Goal: Book appointment/travel/reservation

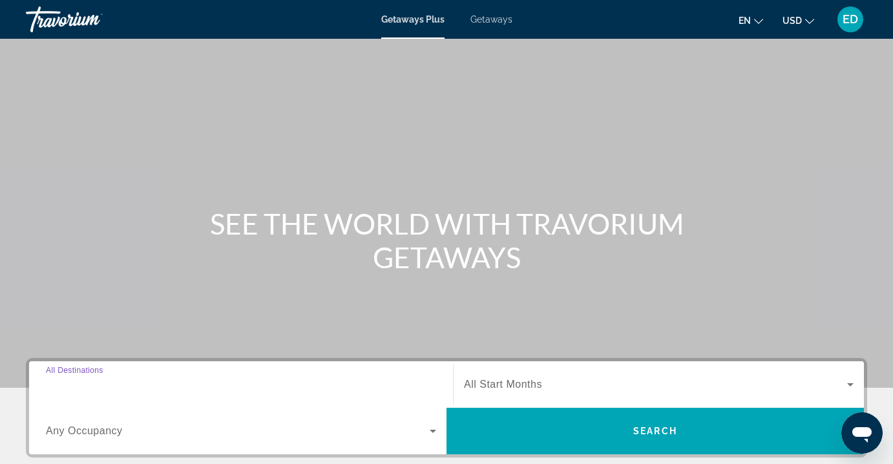
click at [138, 386] on input "Destination All Destinations" at bounding box center [241, 385] width 390 height 16
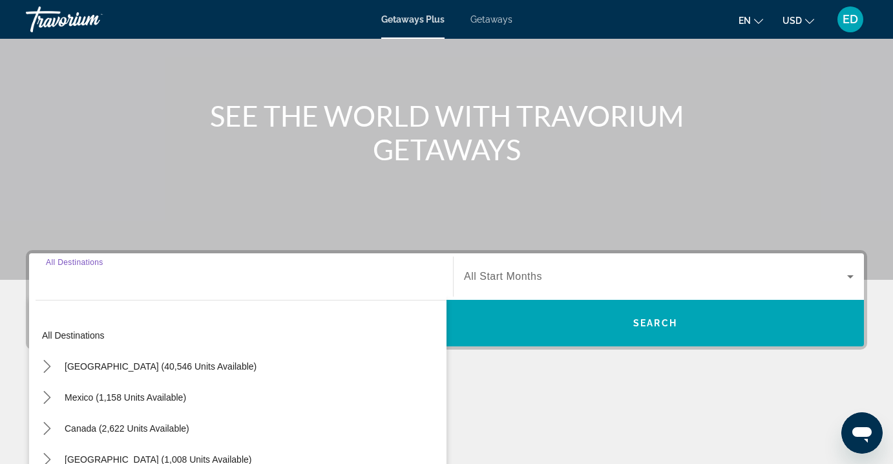
scroll to position [281, 0]
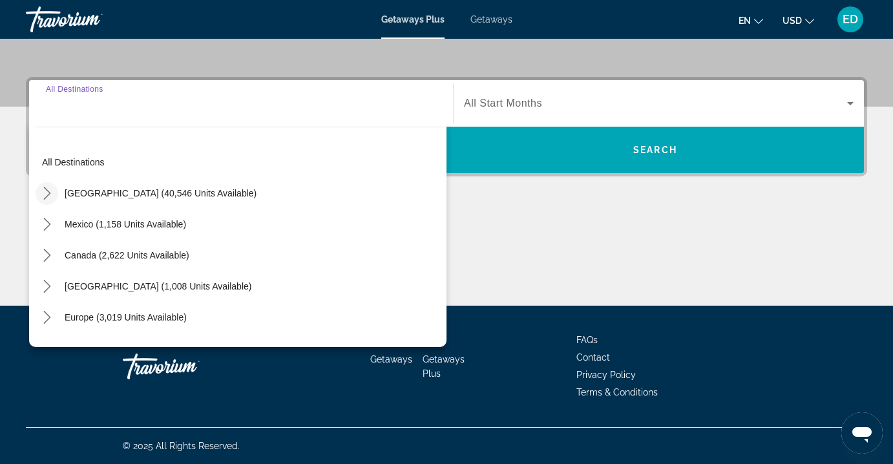
click at [47, 192] on icon "Toggle United States (40,546 units available) submenu" at bounding box center [47, 193] width 13 height 13
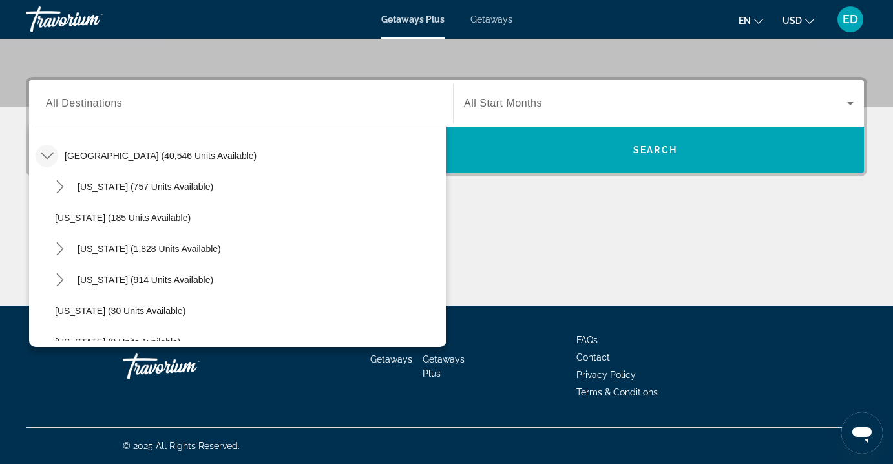
click at [494, 19] on span "Getaways" at bounding box center [491, 19] width 42 height 10
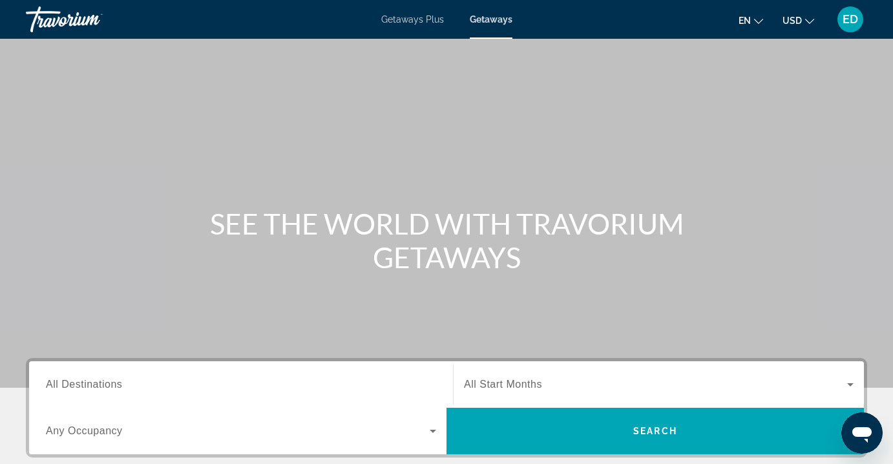
click at [211, 377] on input "Destination All Destinations" at bounding box center [241, 385] width 390 height 16
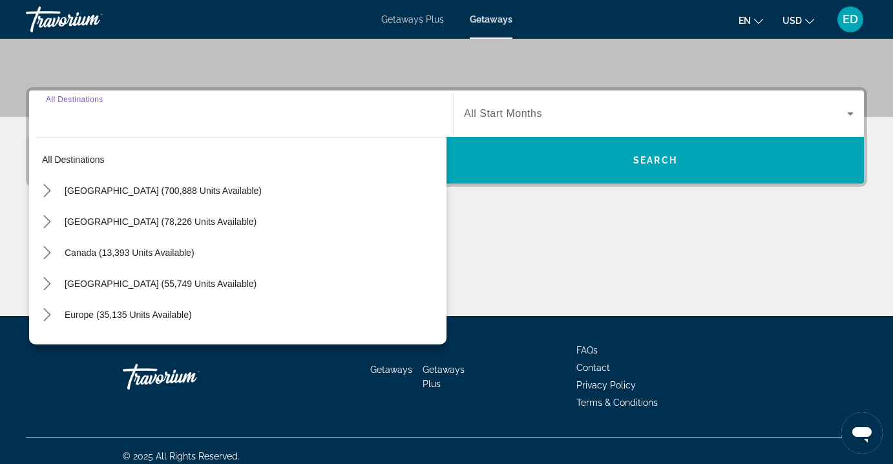
scroll to position [281, 0]
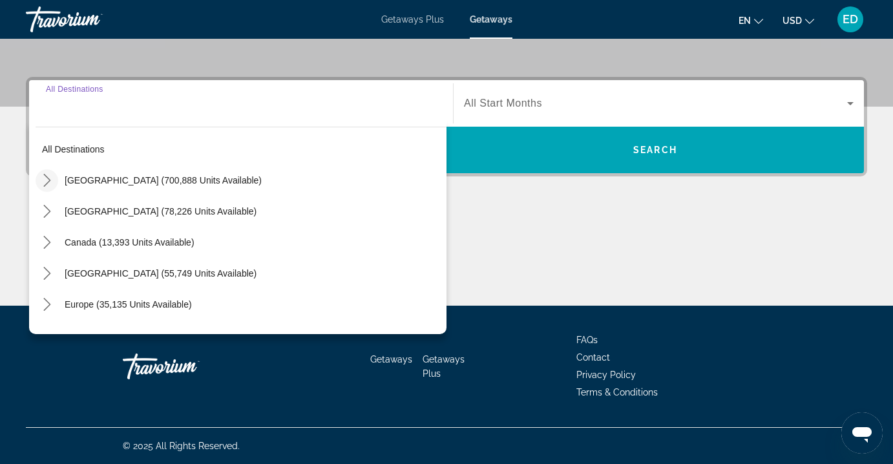
click at [47, 179] on icon "Toggle United States (700,888 units available) submenu" at bounding box center [47, 180] width 13 height 13
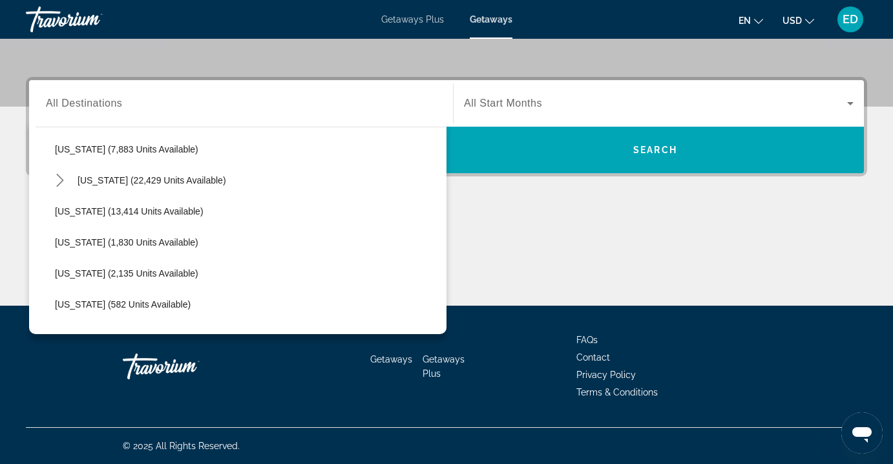
scroll to position [203, 0]
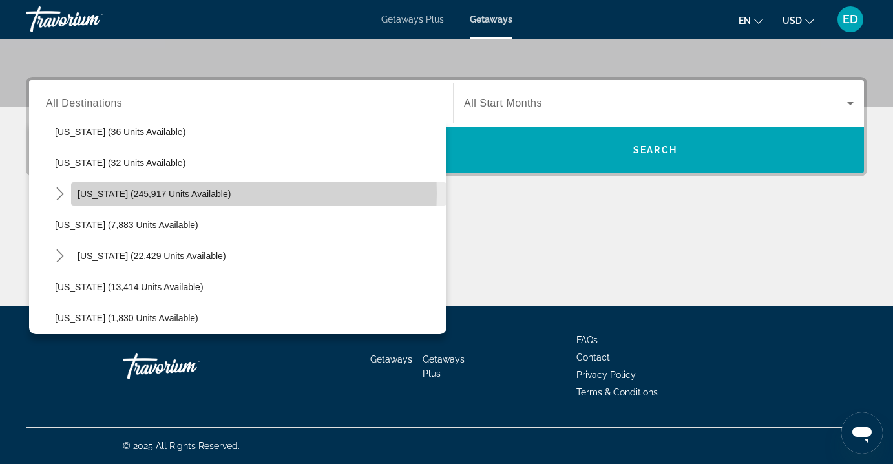
click at [196, 193] on span "[US_STATE] (245,917 units available)" at bounding box center [154, 194] width 153 height 10
type input "**********"
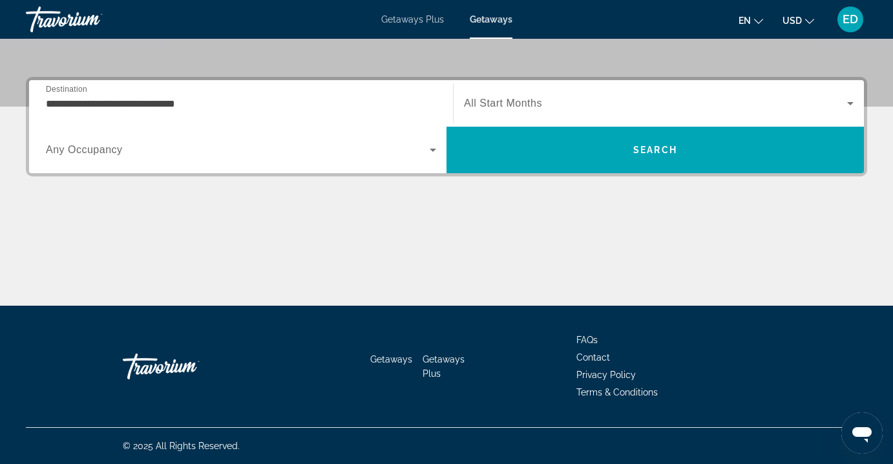
click at [210, 160] on div "Search widget" at bounding box center [241, 150] width 390 height 36
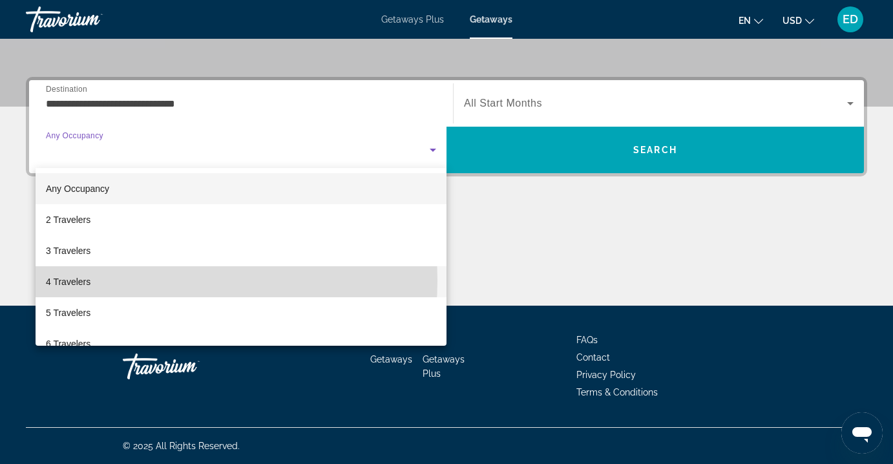
click at [146, 280] on mat-option "4 Travelers" at bounding box center [241, 281] width 411 height 31
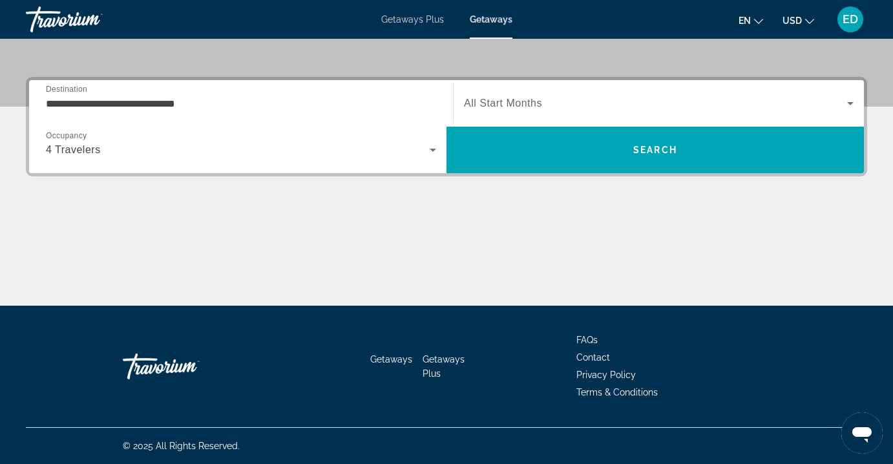
click at [530, 105] on span "All Start Months" at bounding box center [503, 103] width 78 height 11
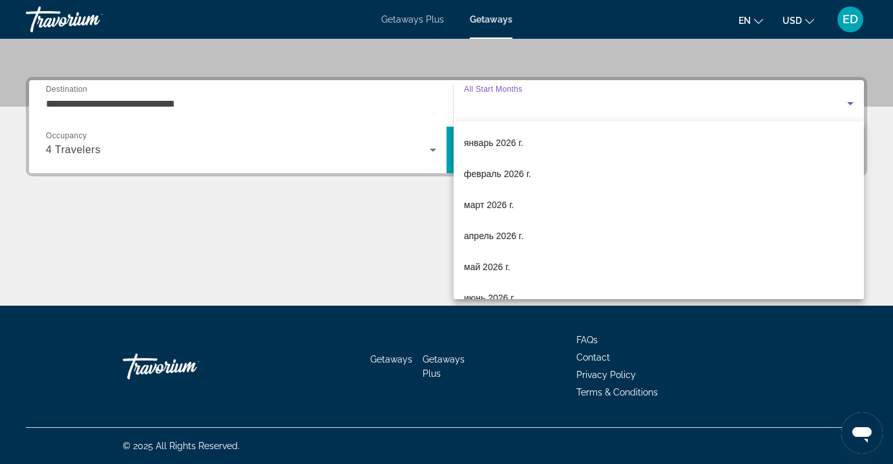
scroll to position [124, 0]
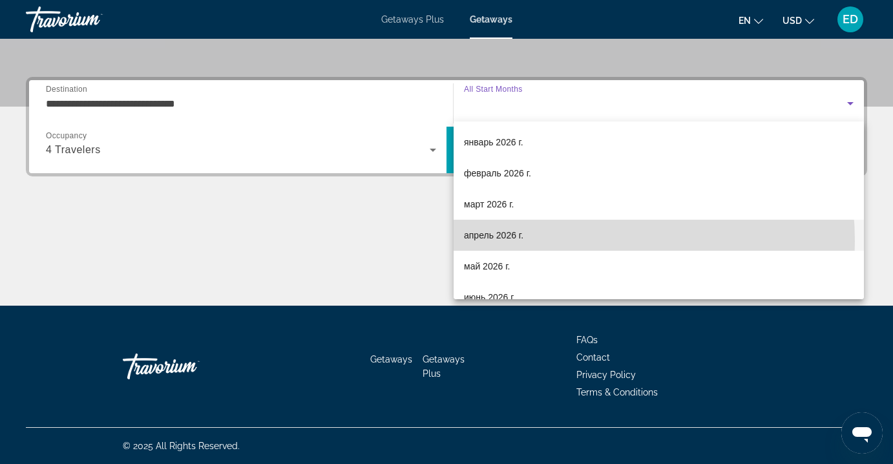
click at [553, 241] on mat-option "апрель 2026 г." at bounding box center [658, 235] width 410 height 31
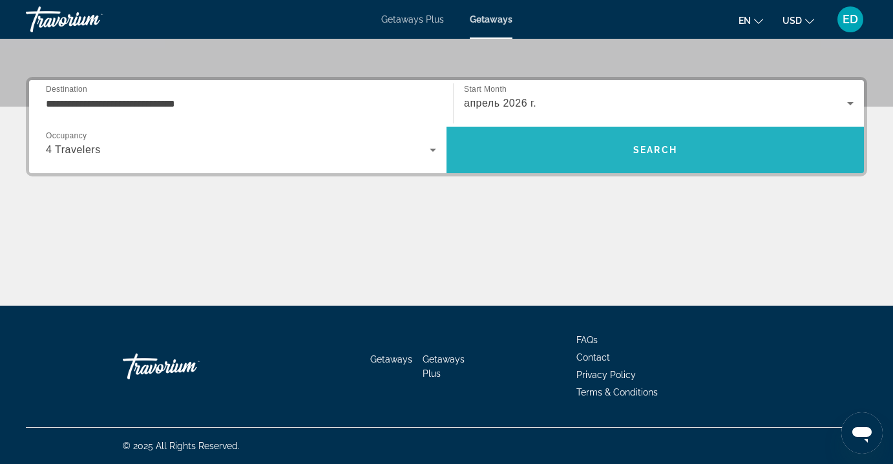
click at [536, 144] on span "Search" at bounding box center [654, 149] width 417 height 31
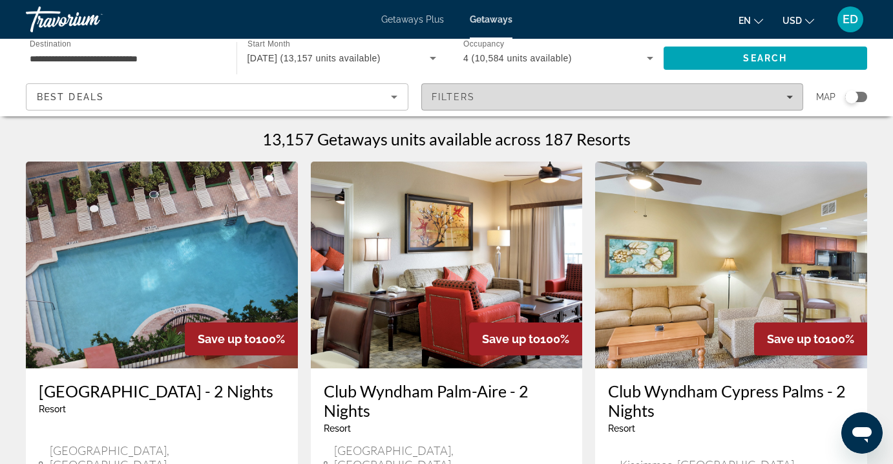
click at [518, 98] on div "Filters" at bounding box center [613, 97] width 362 height 10
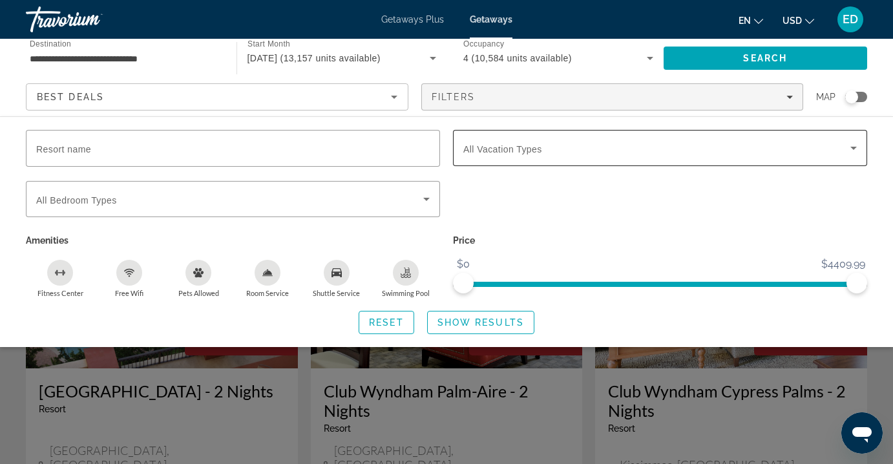
click at [510, 156] on div "Search widget" at bounding box center [659, 148] width 393 height 36
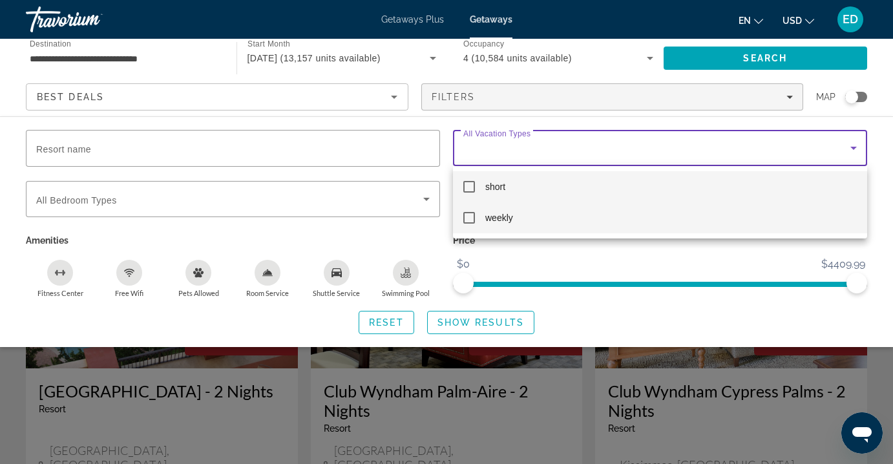
click at [468, 218] on mat-pseudo-checkbox at bounding box center [469, 218] width 12 height 12
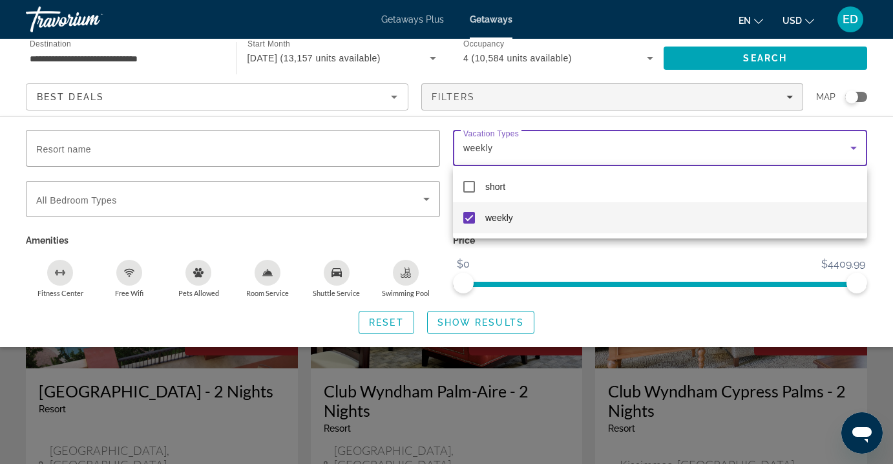
click at [479, 324] on div at bounding box center [446, 232] width 893 height 464
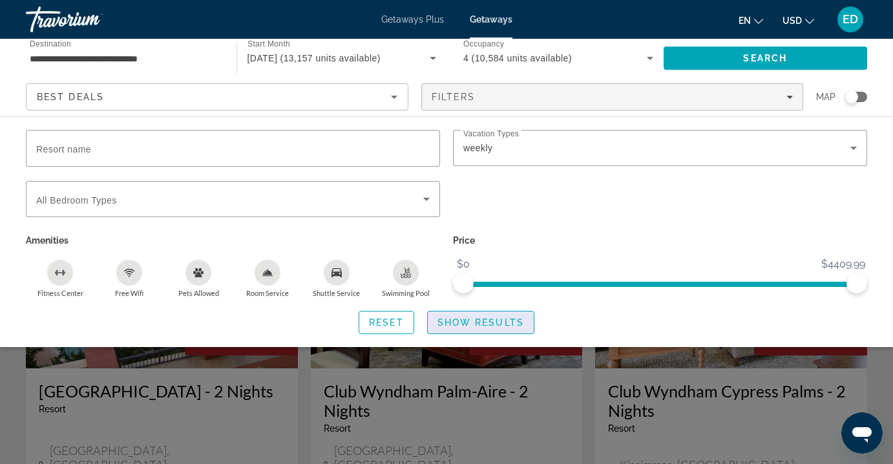
click at [468, 324] on span "Show Results" at bounding box center [480, 322] width 87 height 10
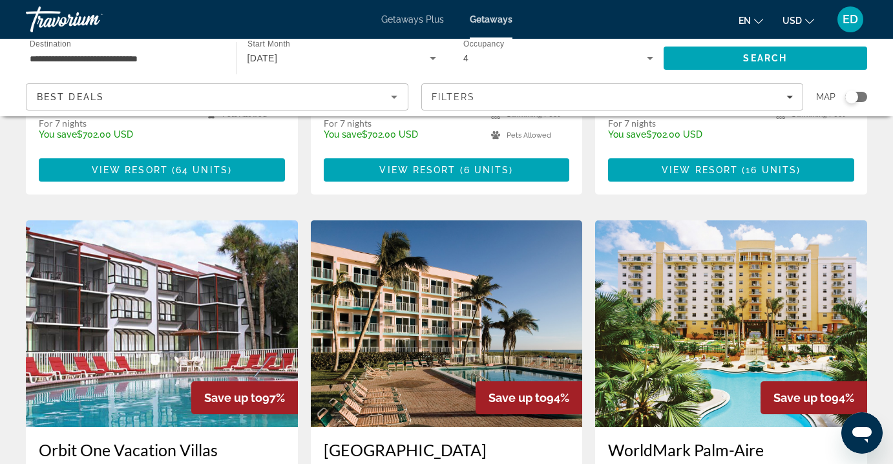
scroll to position [132, 0]
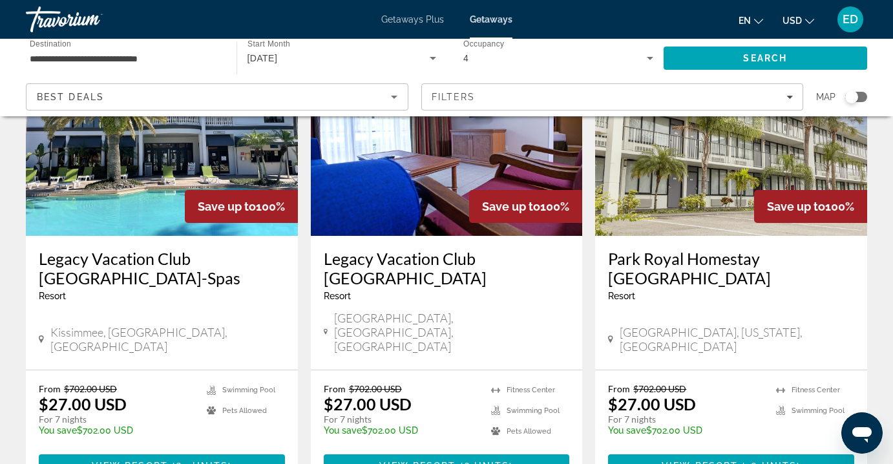
click at [863, 94] on div "Search widget" at bounding box center [856, 97] width 22 height 10
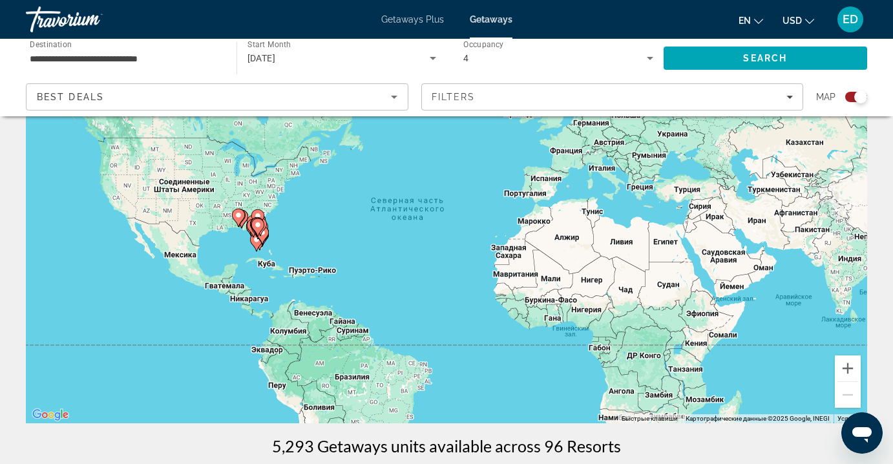
scroll to position [68, 0]
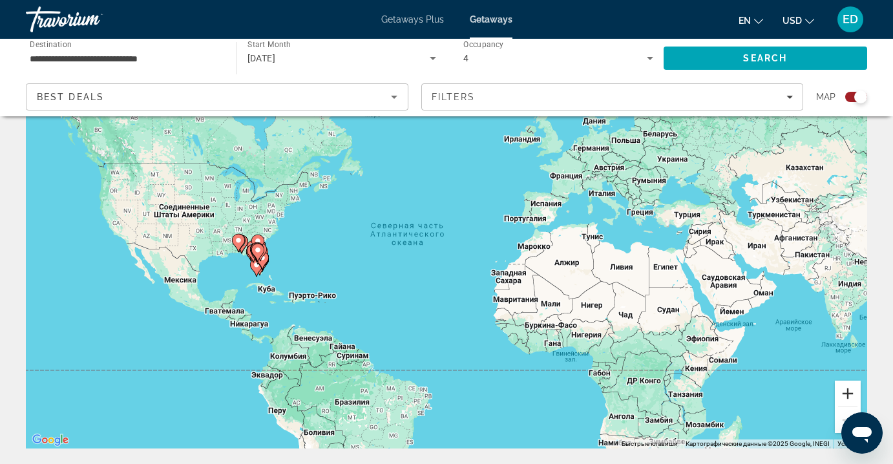
click at [846, 400] on button "Увеличить" at bounding box center [848, 393] width 26 height 26
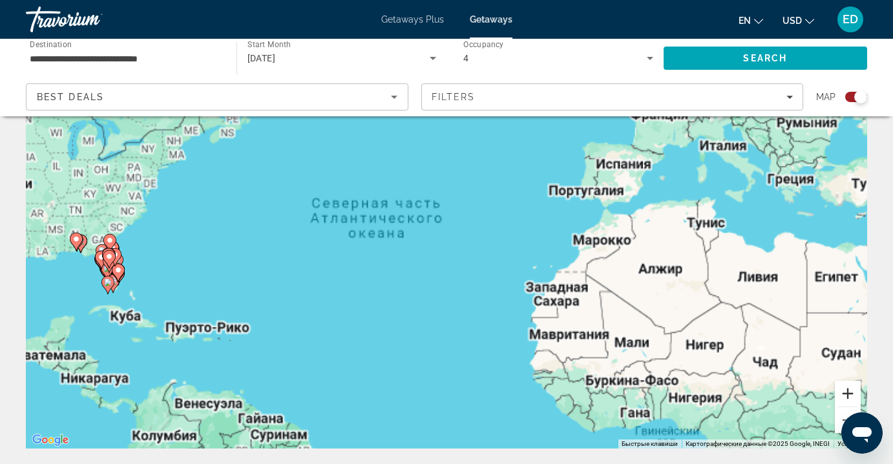
click at [846, 400] on button "Увеличить" at bounding box center [848, 393] width 26 height 26
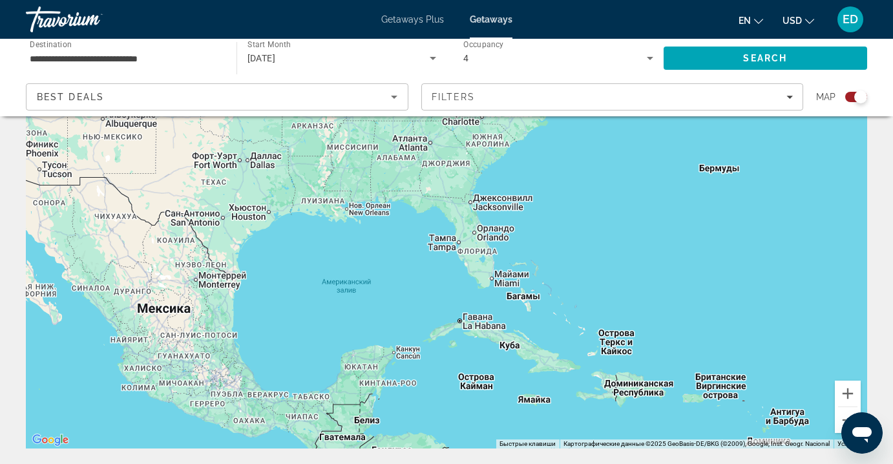
drag, startPoint x: 70, startPoint y: 253, endPoint x: 854, endPoint y: 205, distance: 785.0
click at [854, 205] on div "Main content" at bounding box center [446, 255] width 841 height 388
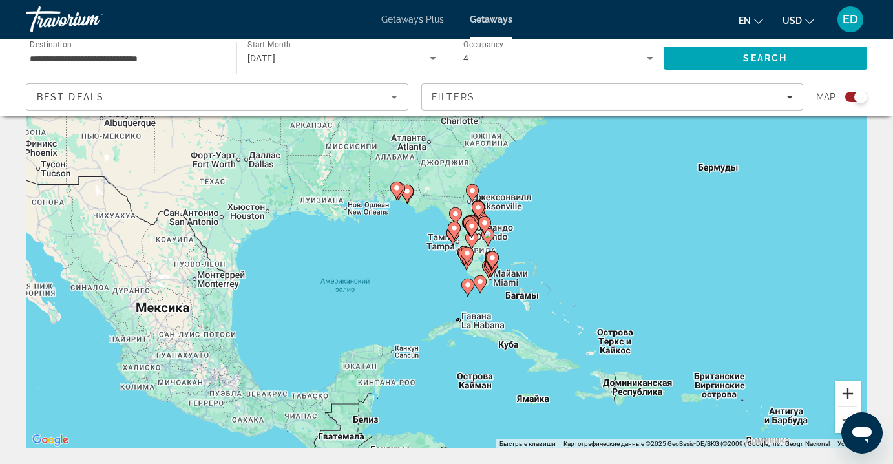
click at [849, 399] on button "Увеличить" at bounding box center [848, 393] width 26 height 26
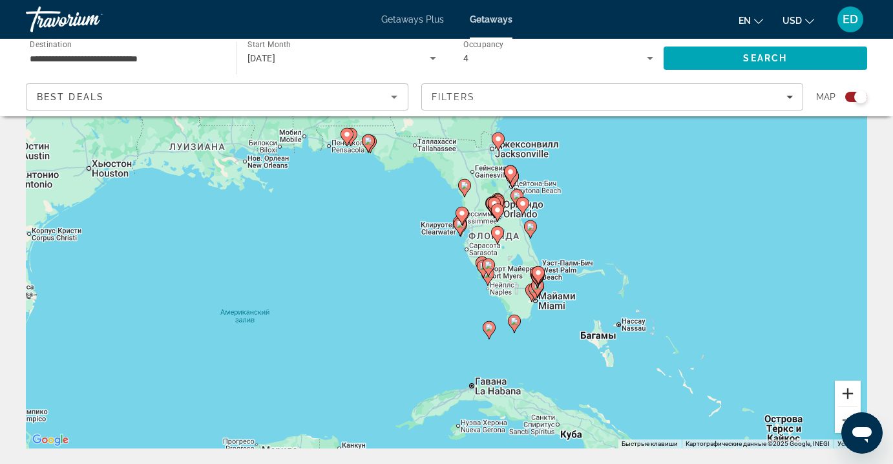
click at [849, 399] on button "Увеличить" at bounding box center [848, 393] width 26 height 26
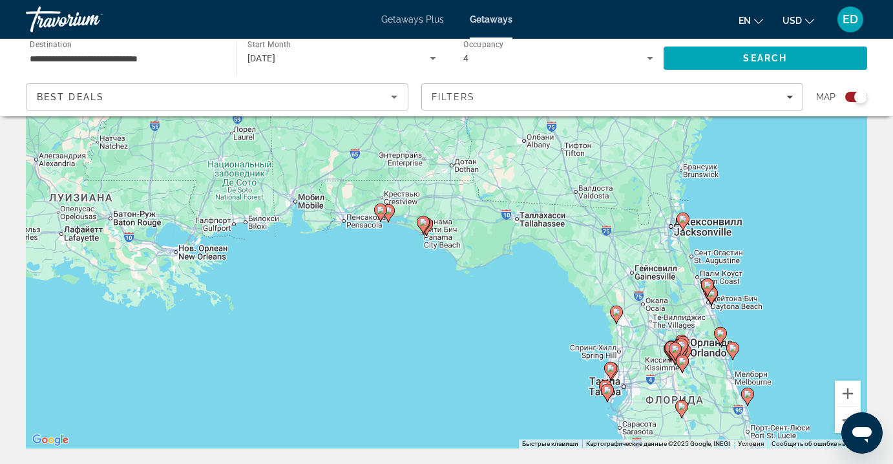
drag, startPoint x: 425, startPoint y: 217, endPoint x: 559, endPoint y: 402, distance: 228.4
click at [559, 402] on div "Чтобы активировать перетаскивание с помощью клавиатуры, нажмите Alt + Ввод. Пос…" at bounding box center [446, 255] width 841 height 388
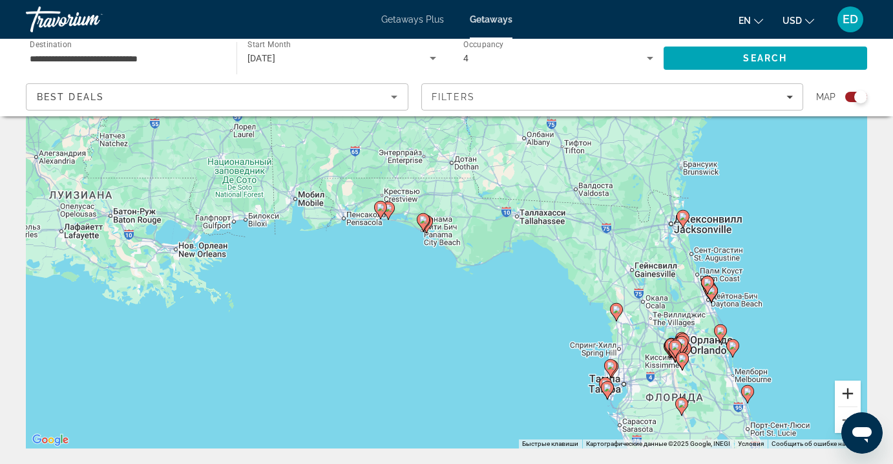
click at [848, 394] on button "Увеличить" at bounding box center [848, 393] width 26 height 26
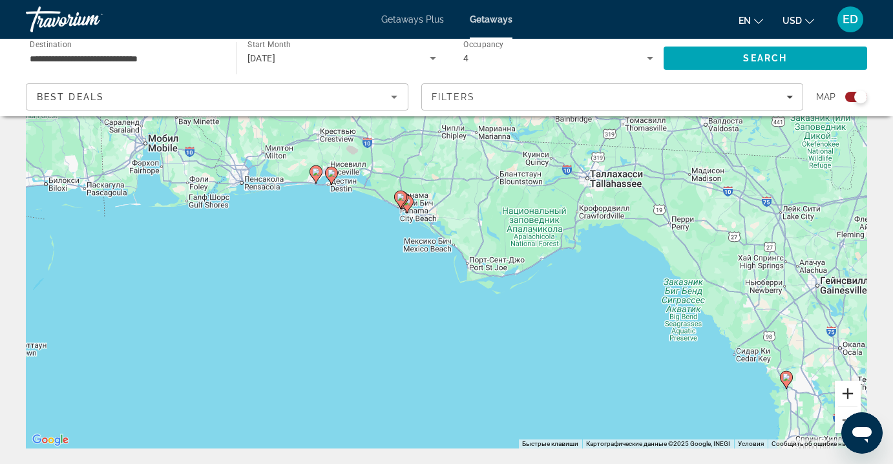
click at [848, 394] on button "Увеличить" at bounding box center [848, 393] width 26 height 26
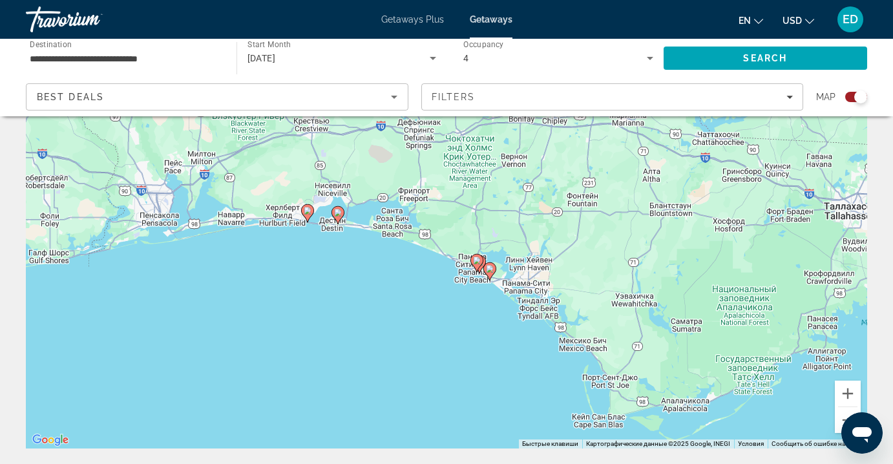
drag, startPoint x: 351, startPoint y: 233, endPoint x: 475, endPoint y: 342, distance: 164.8
click at [475, 342] on div "Чтобы активировать перетаскивание с помощью клавиатуры, нажмите Alt + Ввод. Пос…" at bounding box center [446, 255] width 841 height 388
click at [849, 391] on button "Увеличить" at bounding box center [848, 393] width 26 height 26
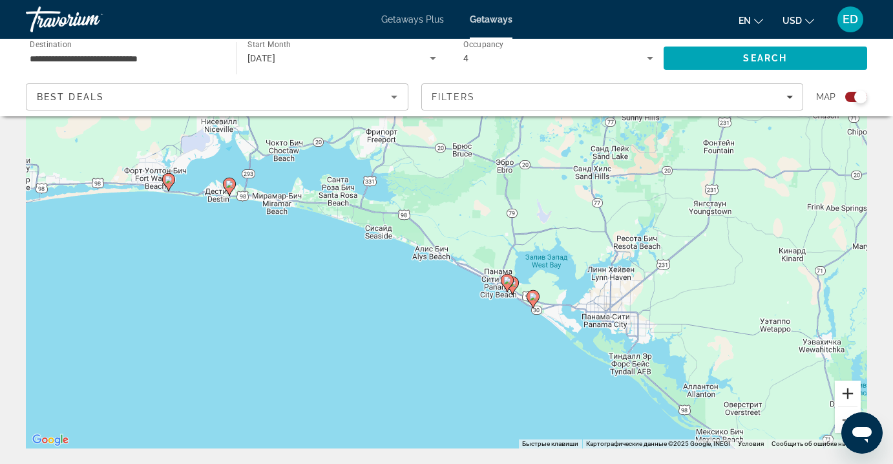
click at [849, 393] on button "Увеличить" at bounding box center [848, 393] width 26 height 26
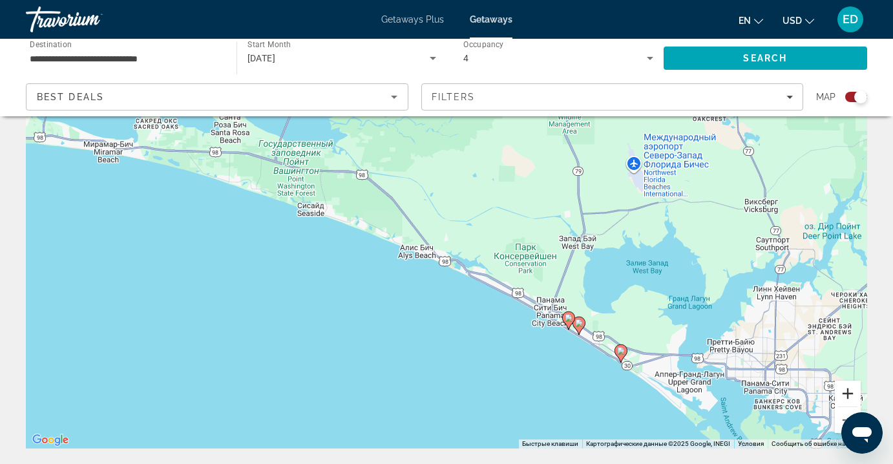
click at [849, 393] on button "Увеличить" at bounding box center [848, 393] width 26 height 26
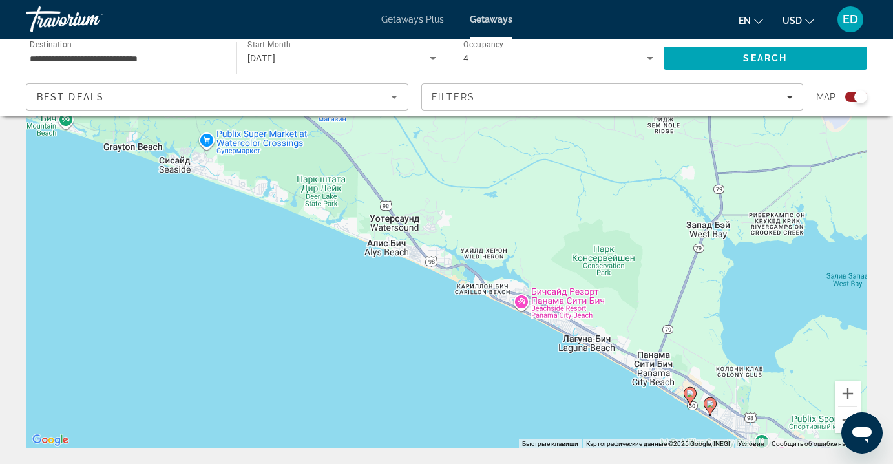
click at [691, 398] on icon "Main content" at bounding box center [690, 396] width 12 height 17
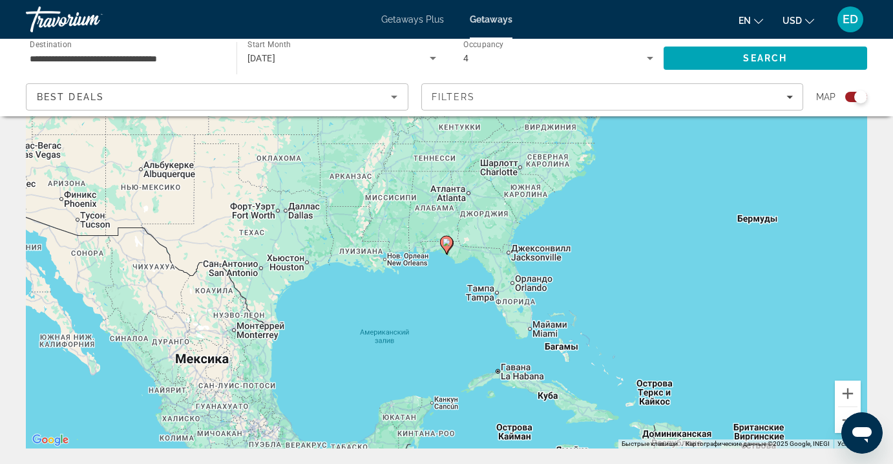
click at [481, 273] on div "Для навигации используйте клавиши со стрелками. Чтобы активировать перетаскиван…" at bounding box center [446, 255] width 841 height 388
click at [443, 254] on gmp-advanced-marker "Main content" at bounding box center [446, 244] width 13 height 19
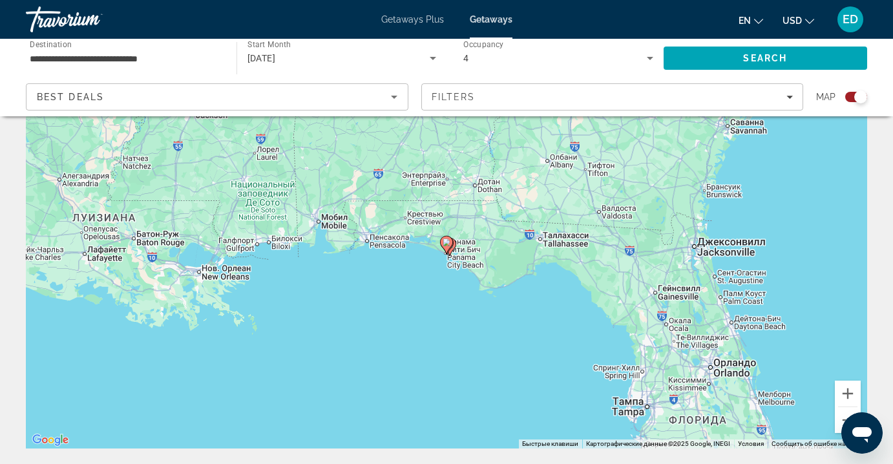
click at [448, 250] on gmp-advanced-marker "Main content" at bounding box center [446, 244] width 13 height 19
type input "**********"
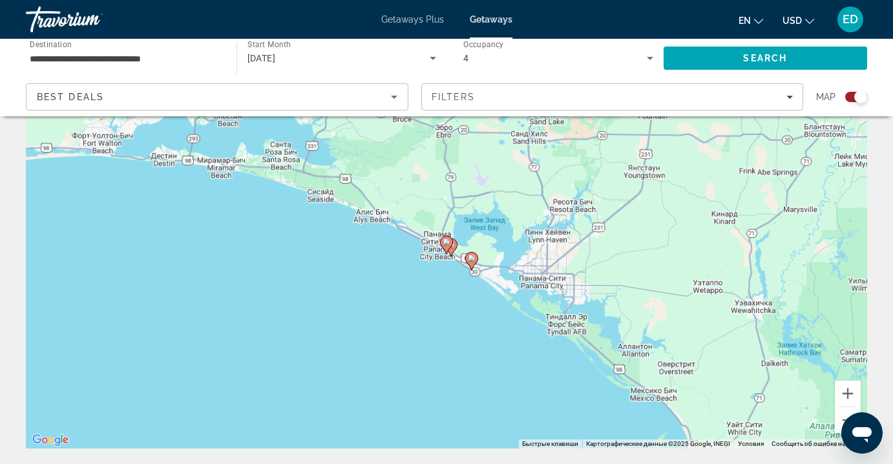
click at [448, 250] on gmp-advanced-marker "Main content" at bounding box center [446, 244] width 13 height 19
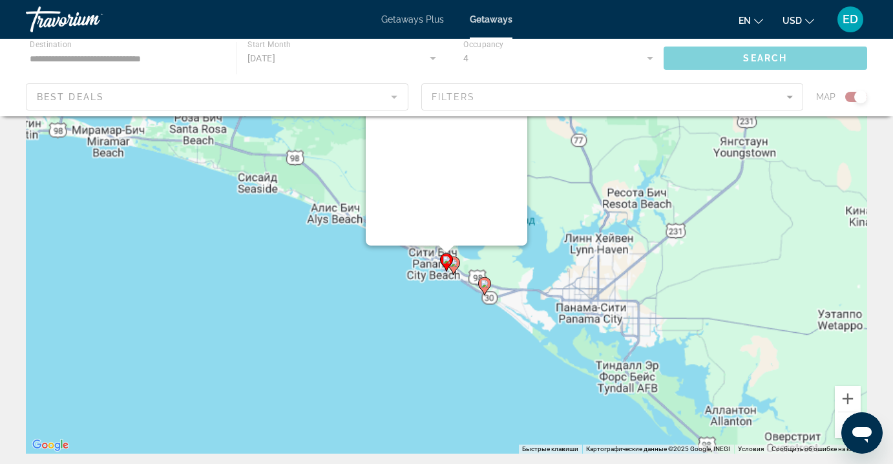
scroll to position [0, 0]
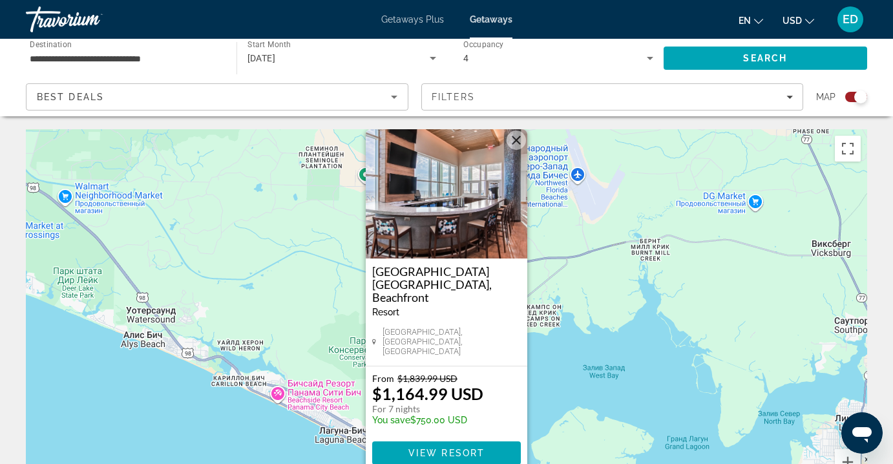
click at [516, 150] on button "Закрыть" at bounding box center [515, 139] width 19 height 19
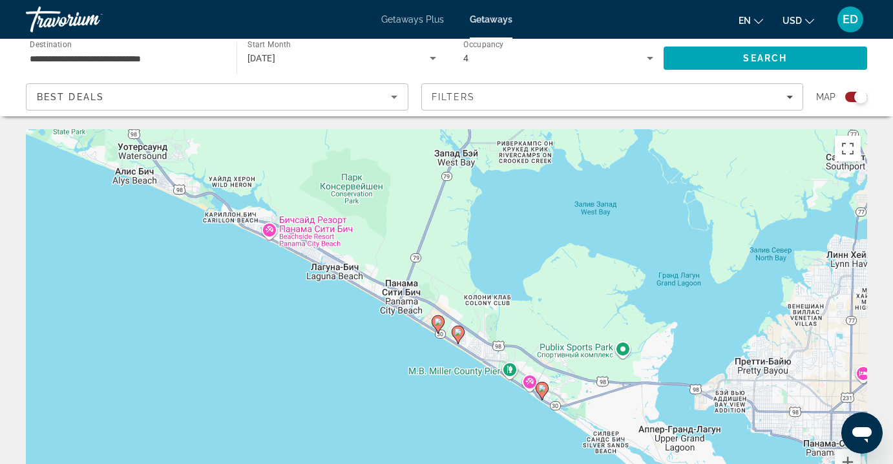
drag, startPoint x: 555, startPoint y: 315, endPoint x: 546, endPoint y: 150, distance: 165.0
click at [546, 150] on div "Чтобы активировать перетаскивание с помощью клавиатуры, нажмите Alt + Ввод. Пос…" at bounding box center [446, 323] width 841 height 388
click at [461, 339] on gmp-advanced-marker "Main content" at bounding box center [458, 334] width 13 height 19
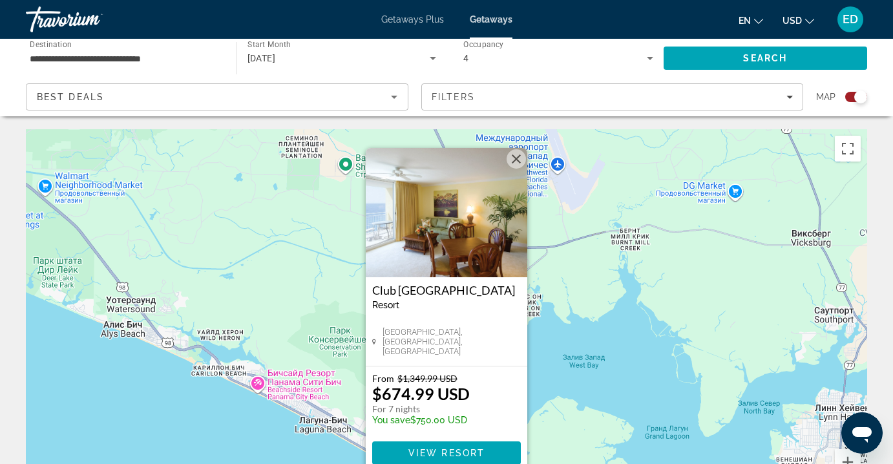
click at [516, 158] on button "Закрыть" at bounding box center [515, 158] width 19 height 19
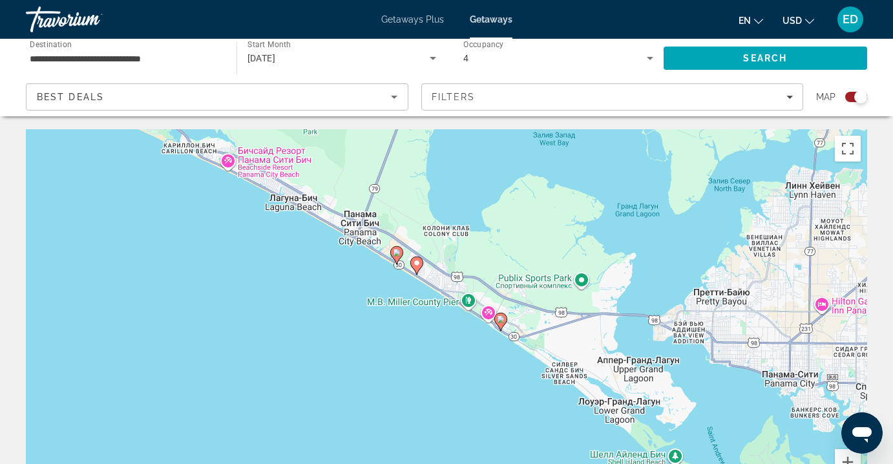
drag, startPoint x: 519, startPoint y: 439, endPoint x: 489, endPoint y: 214, distance: 226.1
click at [489, 214] on div "Чтобы активировать перетаскивание с помощью клавиатуры, нажмите Alt + Ввод. Пос…" at bounding box center [446, 323] width 841 height 388
click at [501, 320] on image "Main content" at bounding box center [501, 319] width 8 height 8
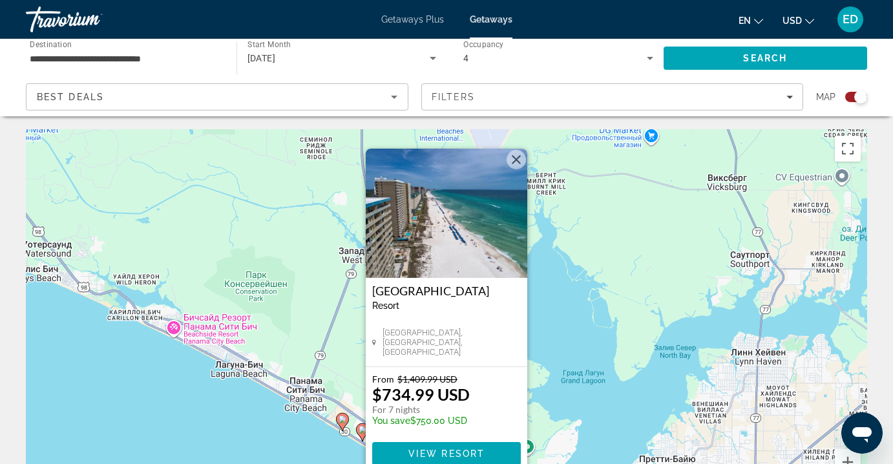
click at [565, 323] on div "Чтобы активировать перетаскивание с помощью клавиатуры, нажмите Alt + Ввод. Пос…" at bounding box center [446, 323] width 841 height 388
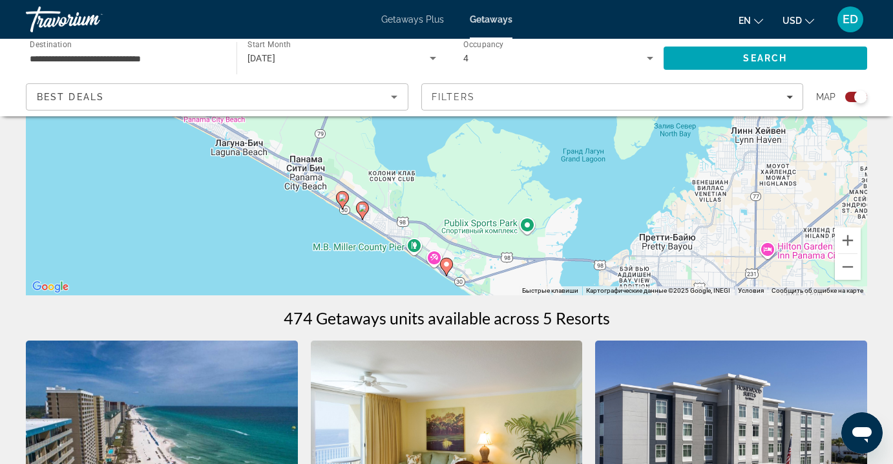
scroll to position [219, 0]
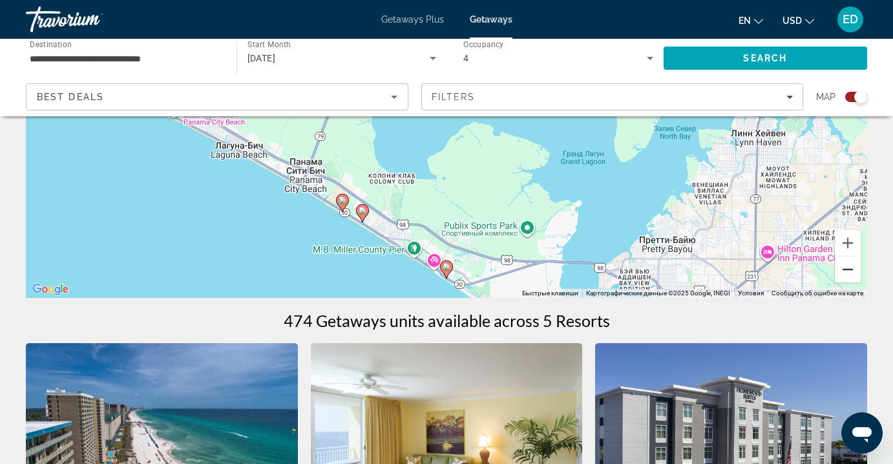
click at [850, 273] on button "Уменьшить" at bounding box center [848, 269] width 26 height 26
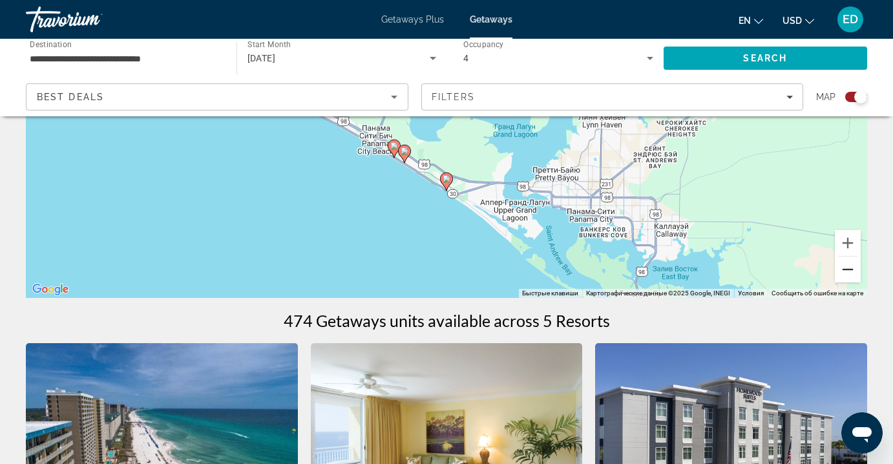
click at [850, 273] on button "Уменьшить" at bounding box center [848, 269] width 26 height 26
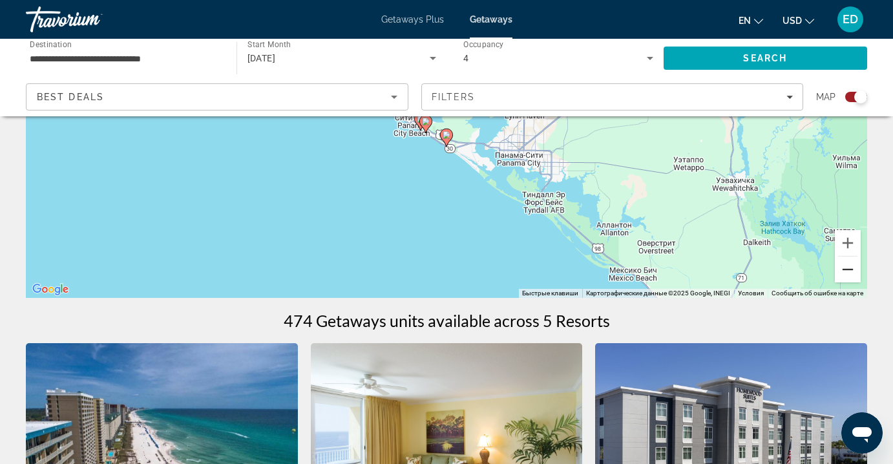
click at [850, 273] on button "Уменьшить" at bounding box center [848, 269] width 26 height 26
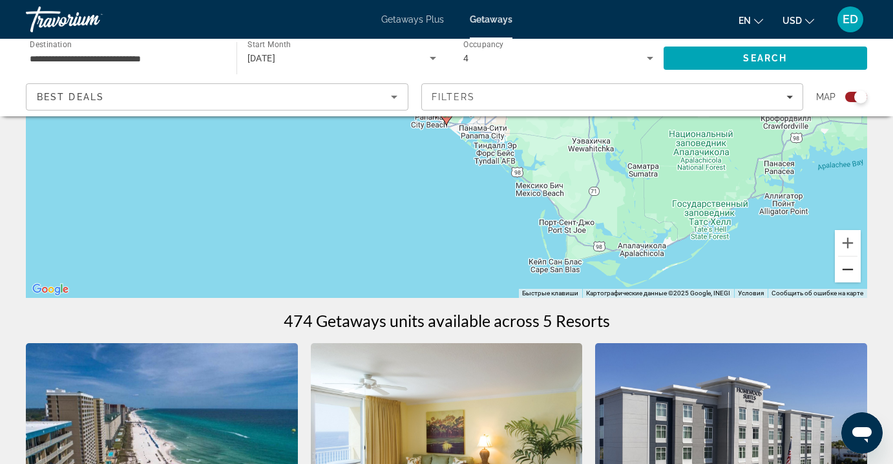
click at [850, 273] on button "Уменьшить" at bounding box center [848, 269] width 26 height 26
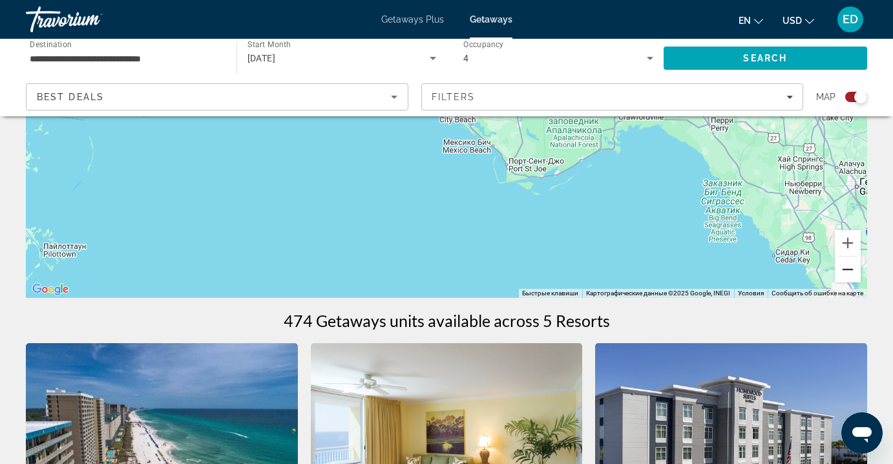
click at [850, 273] on button "Уменьшить" at bounding box center [848, 269] width 26 height 26
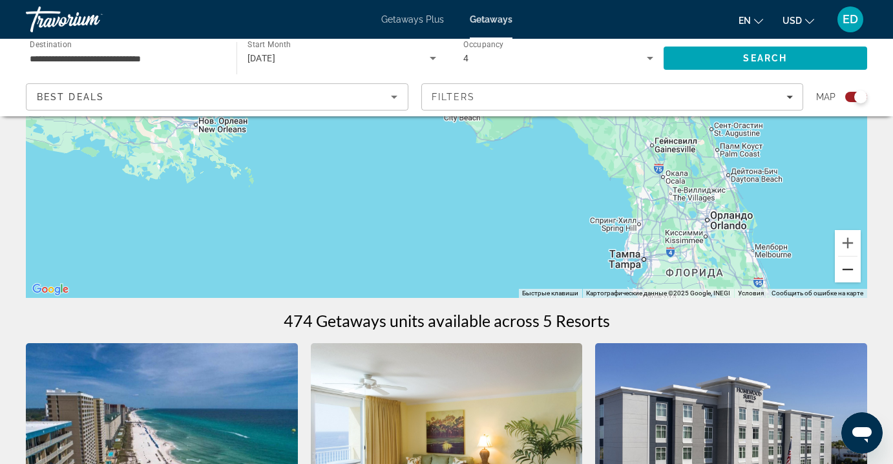
click at [850, 273] on button "Уменьшить" at bounding box center [848, 269] width 26 height 26
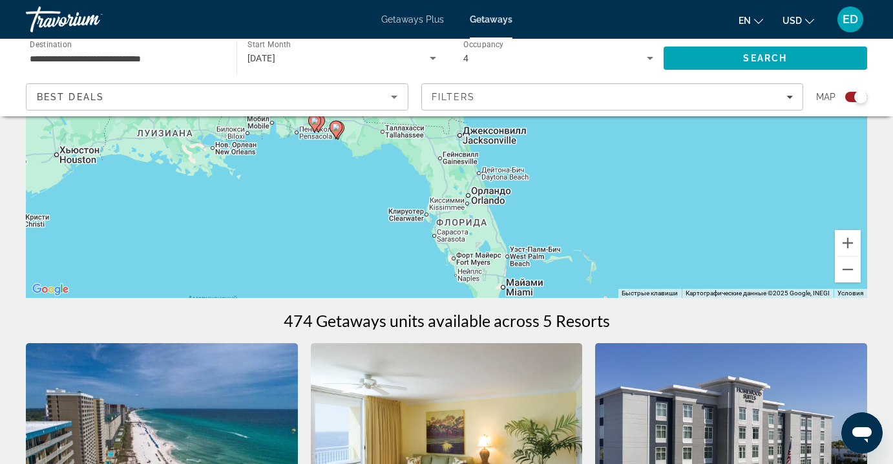
drag, startPoint x: 664, startPoint y: 198, endPoint x: 554, endPoint y: 232, distance: 115.5
click at [554, 232] on div "Чтобы активировать перетаскивание с помощью клавиатуры, нажмите Alt + Ввод. Пос…" at bounding box center [446, 104] width 841 height 388
click at [855, 94] on div "Search widget" at bounding box center [860, 96] width 13 height 13
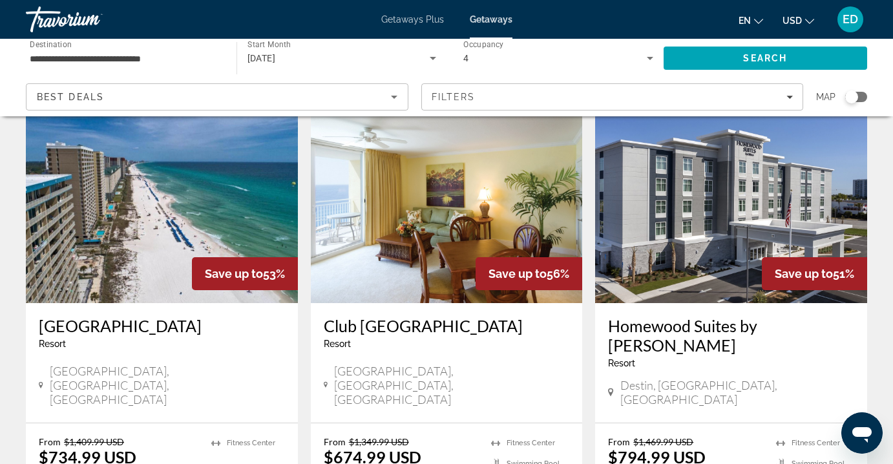
scroll to position [62, 0]
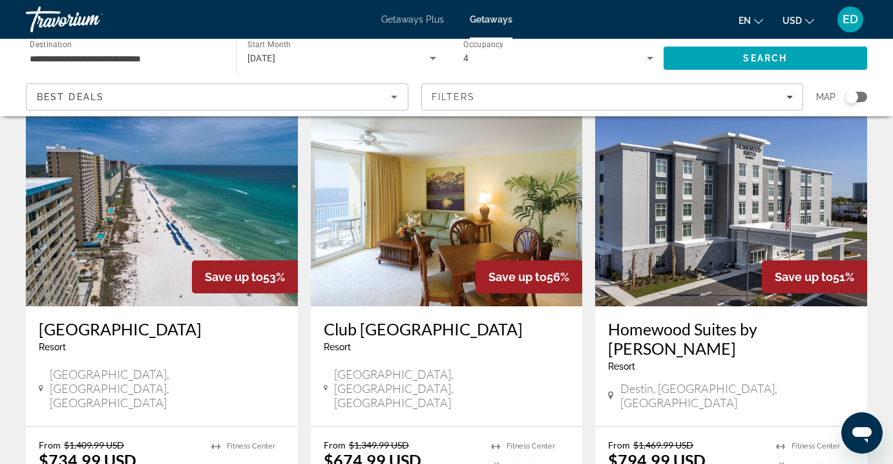
click at [427, 266] on img "Main content" at bounding box center [447, 202] width 272 height 207
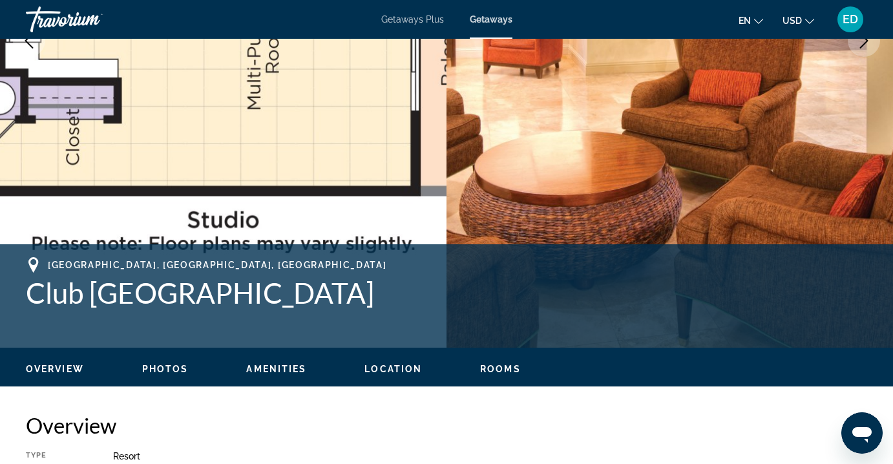
scroll to position [280, 0]
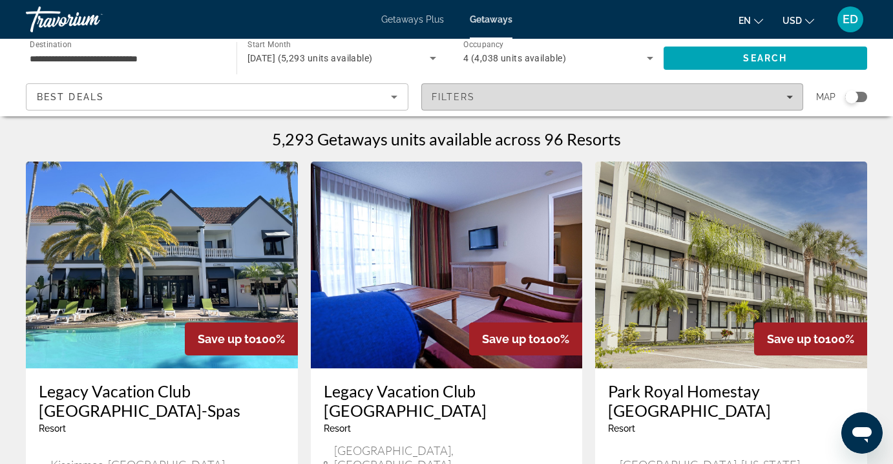
click at [780, 99] on div "Filters" at bounding box center [613, 97] width 362 height 10
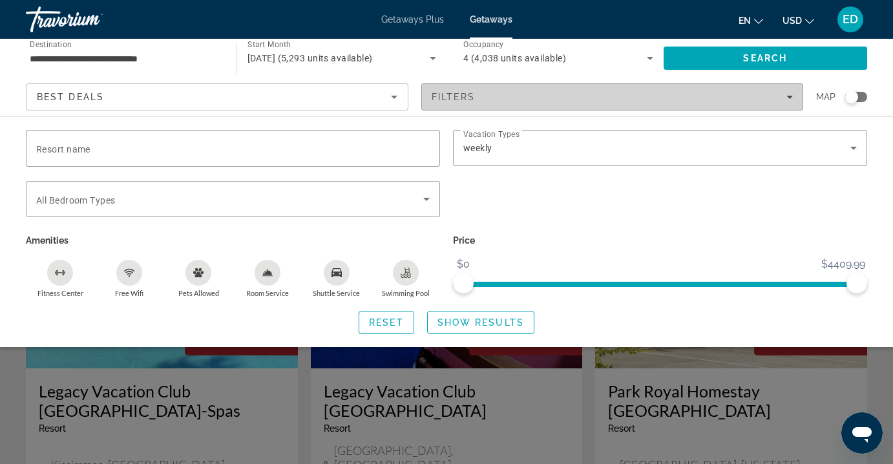
click at [780, 99] on div "Filters" at bounding box center [613, 97] width 362 height 10
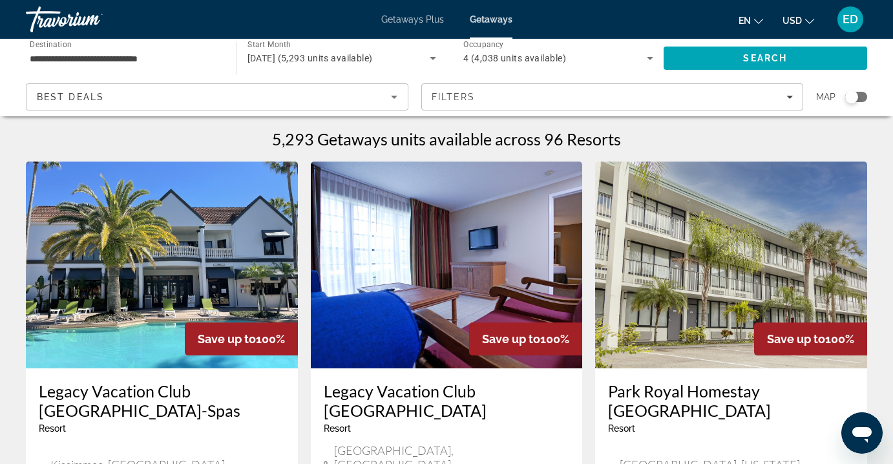
click at [862, 96] on div "Search widget" at bounding box center [856, 97] width 22 height 10
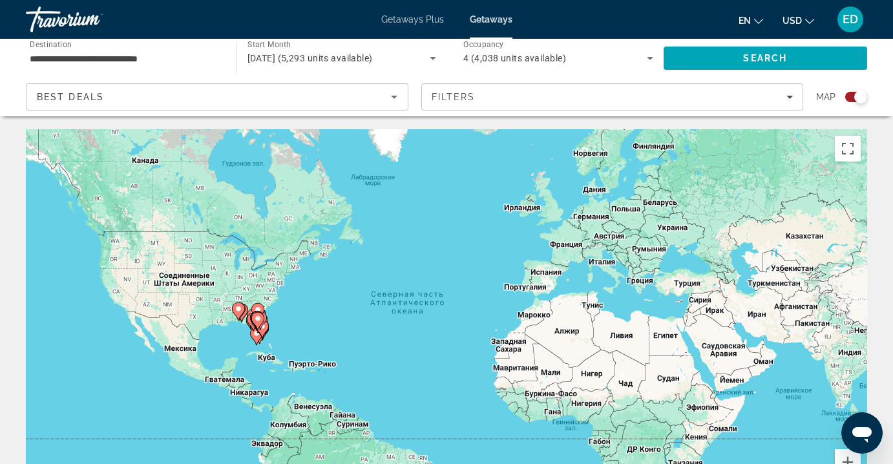
click at [264, 339] on gmp-advanced-marker "Main content" at bounding box center [259, 334] width 13 height 19
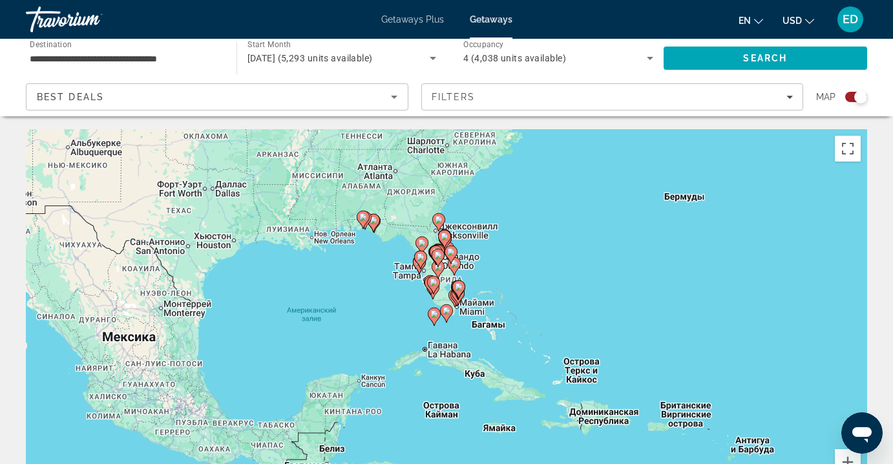
click at [462, 283] on icon "Main content" at bounding box center [459, 289] width 12 height 17
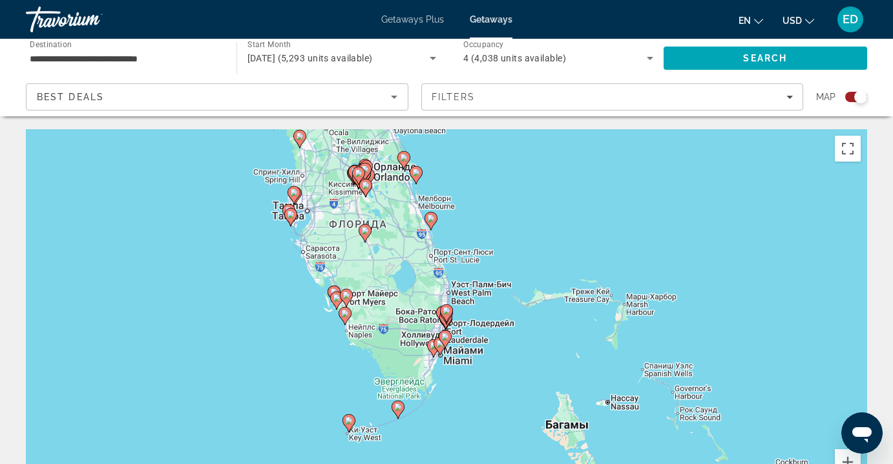
click at [291, 224] on icon "Main content" at bounding box center [291, 217] width 12 height 17
type input "**********"
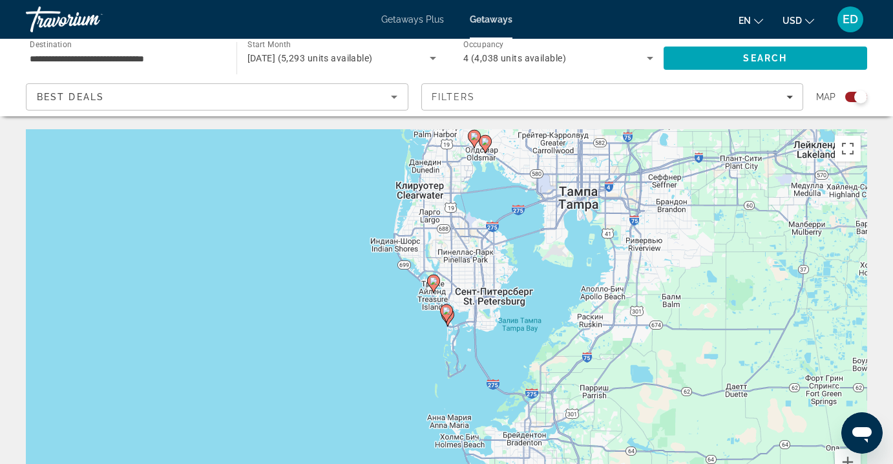
click at [447, 319] on icon "Main content" at bounding box center [446, 313] width 13 height 18
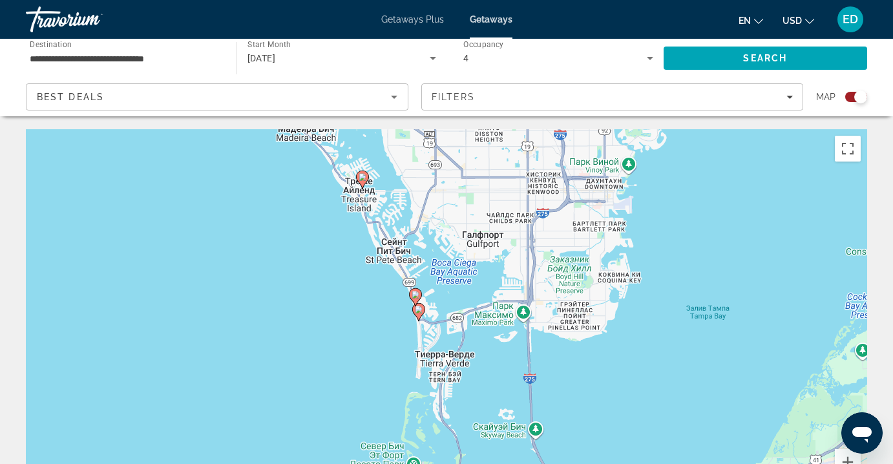
drag, startPoint x: 342, startPoint y: 419, endPoint x: 309, endPoint y: 221, distance: 200.4
click at [309, 221] on div "Чтобы активировать перетаскивание с помощью клавиатуры, нажмите Alt + Ввод. Пос…" at bounding box center [446, 323] width 841 height 388
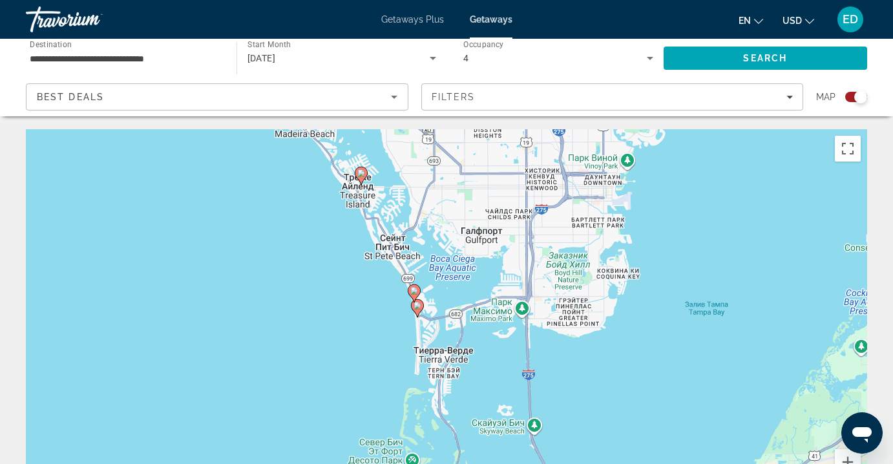
click at [364, 179] on icon "Main content" at bounding box center [361, 176] width 13 height 18
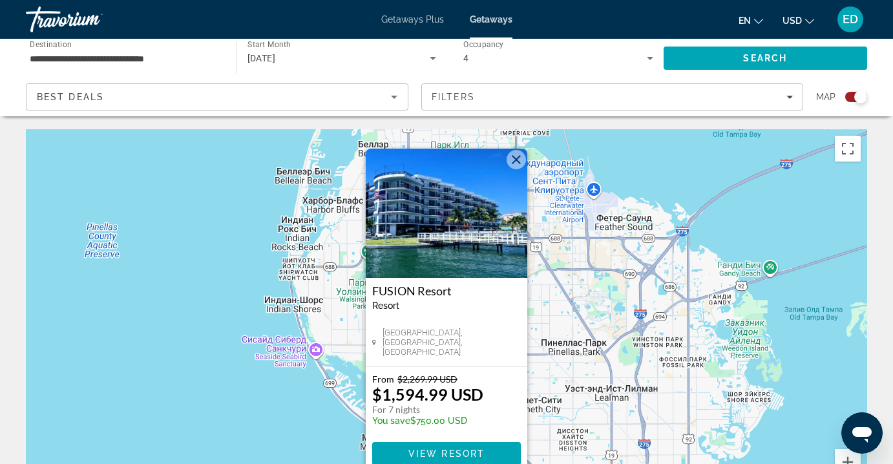
click at [228, 373] on div "Чтобы активировать перетаскивание с помощью клавиатуры, нажмите Alt + Ввод. Пос…" at bounding box center [446, 323] width 841 height 388
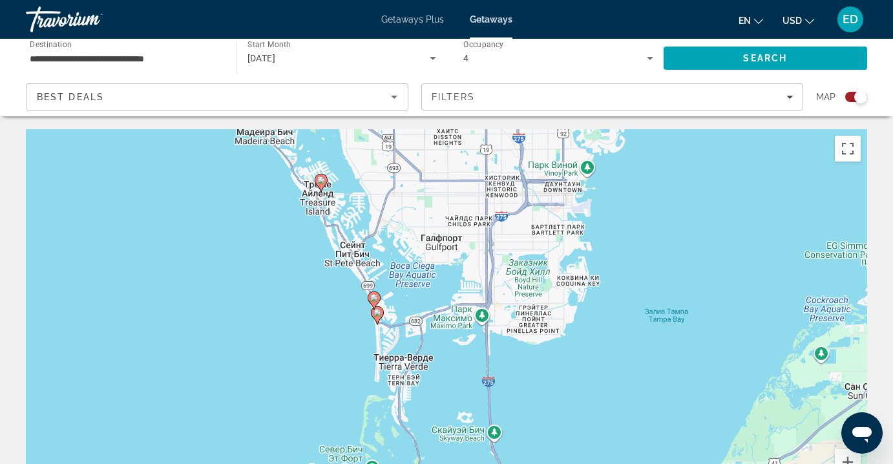
drag, startPoint x: 340, startPoint y: 371, endPoint x: 208, endPoint y: 58, distance: 339.3
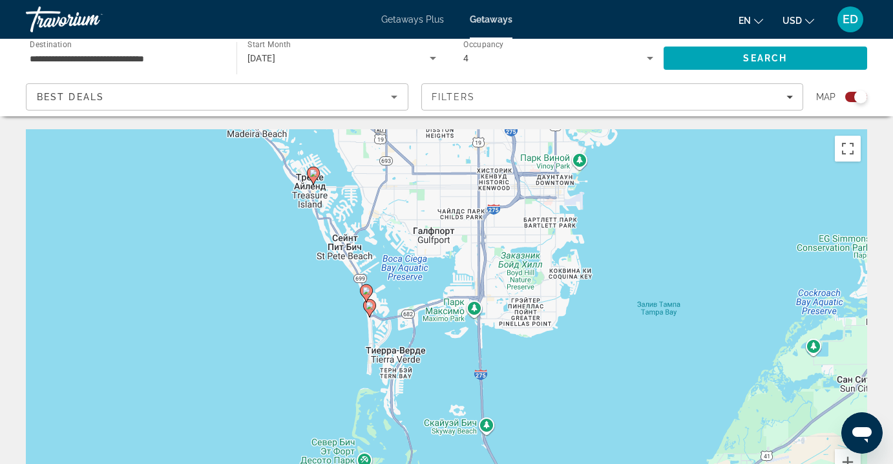
click at [366, 288] on image "Main content" at bounding box center [366, 291] width 8 height 8
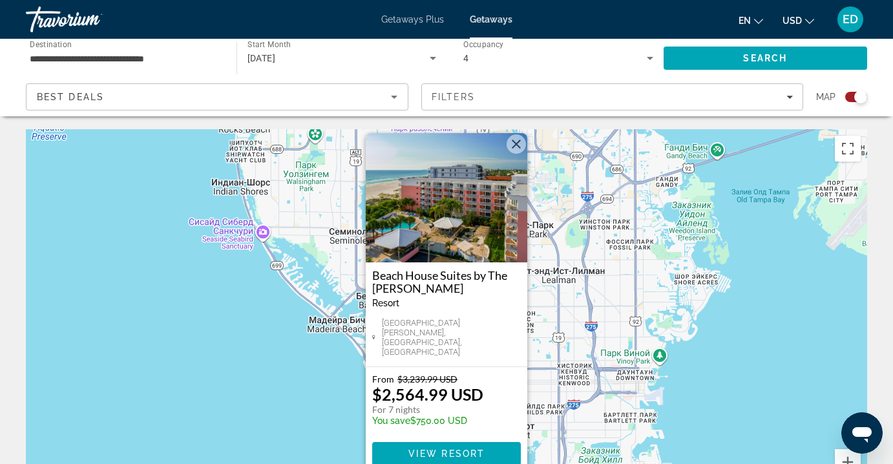
click at [320, 391] on div "Чтобы активировать перетаскивание с помощью клавиатуры, нажмите Alt + Ввод. Пос…" at bounding box center [446, 323] width 841 height 388
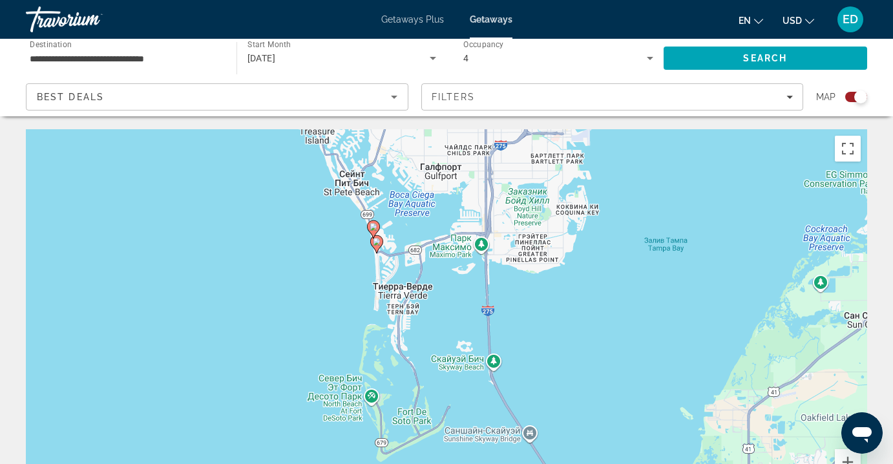
drag, startPoint x: 407, startPoint y: 392, endPoint x: 323, endPoint y: 116, distance: 288.3
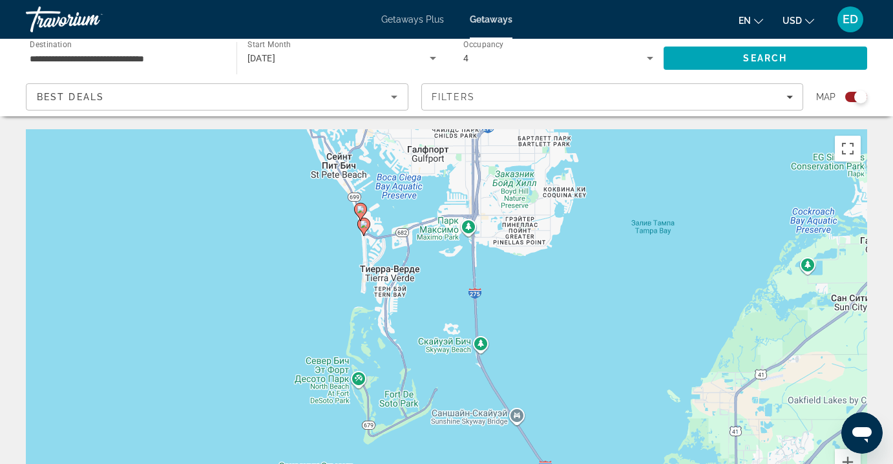
click at [365, 231] on icon "Main content" at bounding box center [364, 226] width 12 height 17
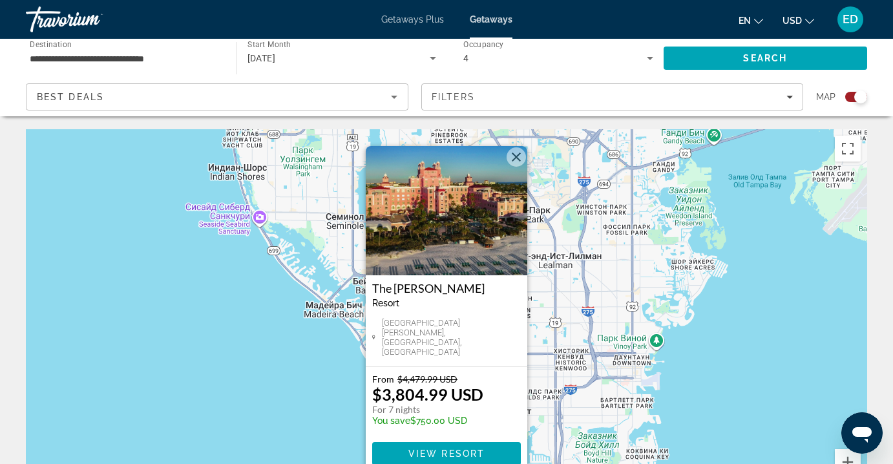
click at [515, 159] on button "Закрыть" at bounding box center [515, 156] width 19 height 19
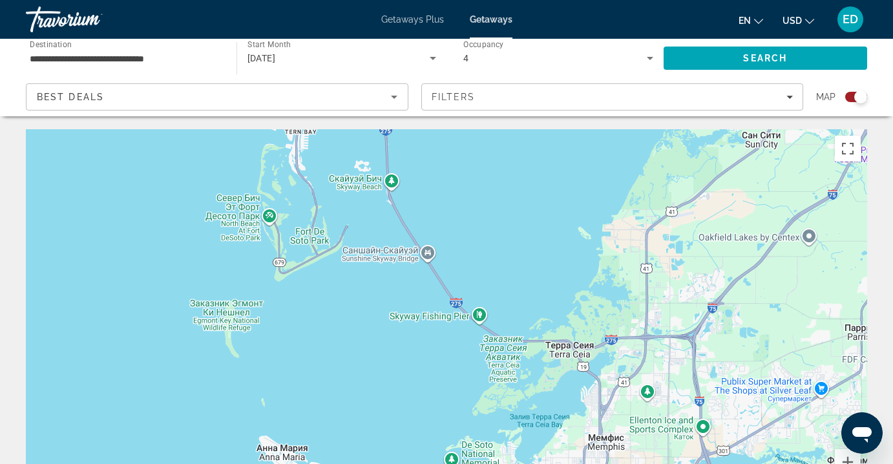
drag, startPoint x: 566, startPoint y: 363, endPoint x: 393, endPoint y: -63, distance: 459.6
click at [393, 0] on html "**********" at bounding box center [446, 232] width 893 height 464
click at [848, 459] on button "Увеличить" at bounding box center [848, 462] width 26 height 26
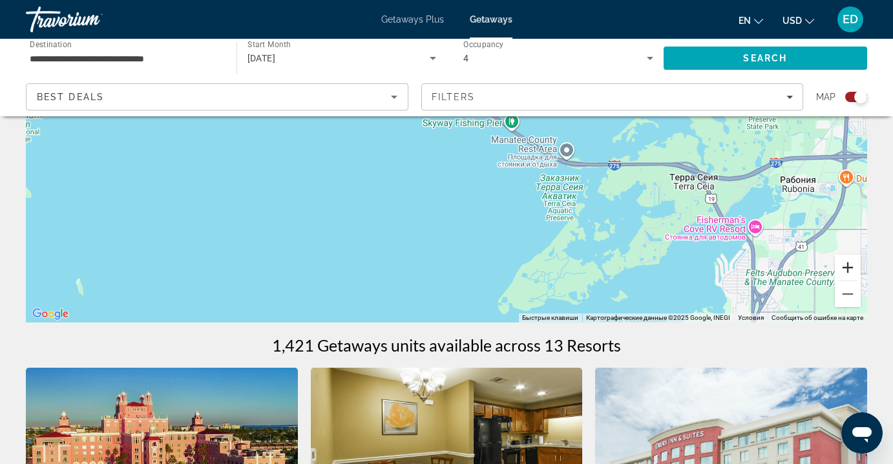
scroll to position [191, 0]
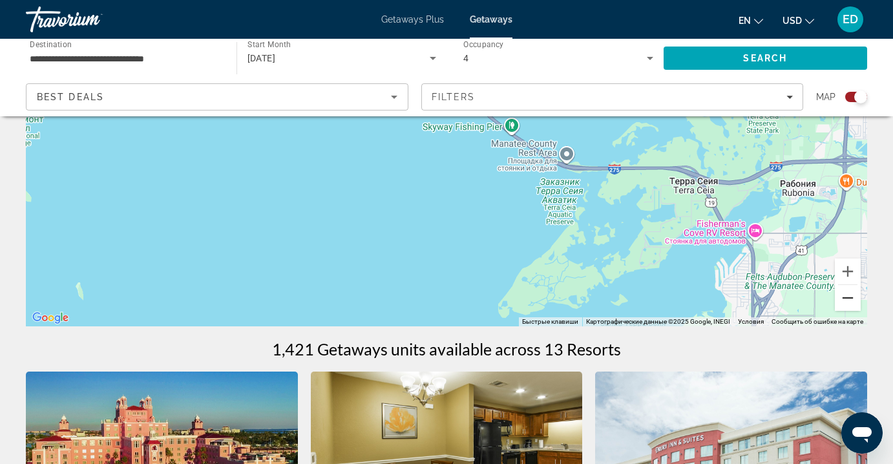
click at [855, 302] on button "Уменьшить" at bounding box center [848, 298] width 26 height 26
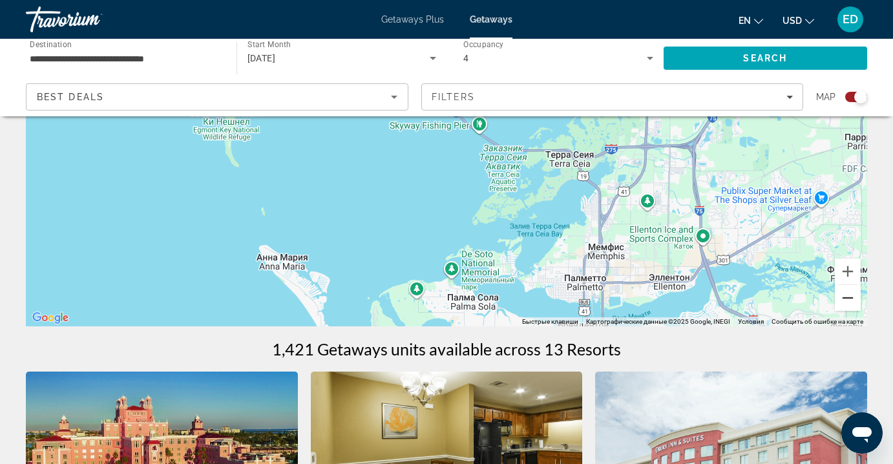
click at [855, 302] on button "Уменьшить" at bounding box center [848, 298] width 26 height 26
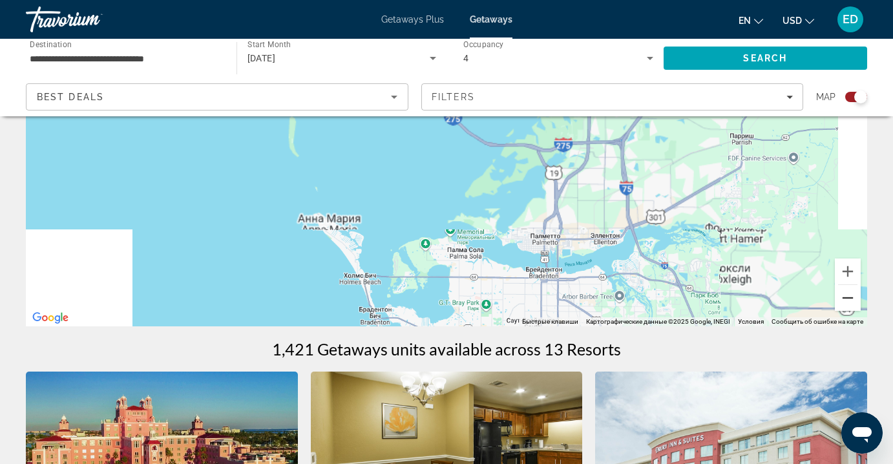
click at [855, 302] on button "Уменьшить" at bounding box center [848, 298] width 26 height 26
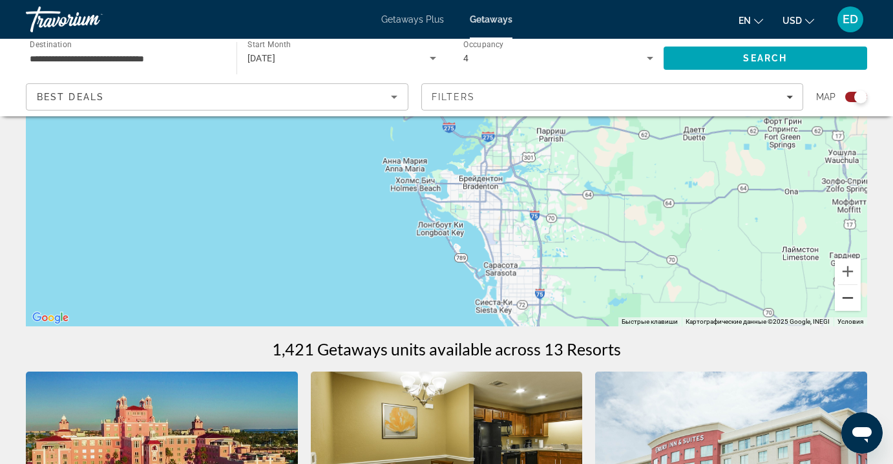
click at [855, 302] on button "Уменьшить" at bounding box center [848, 298] width 26 height 26
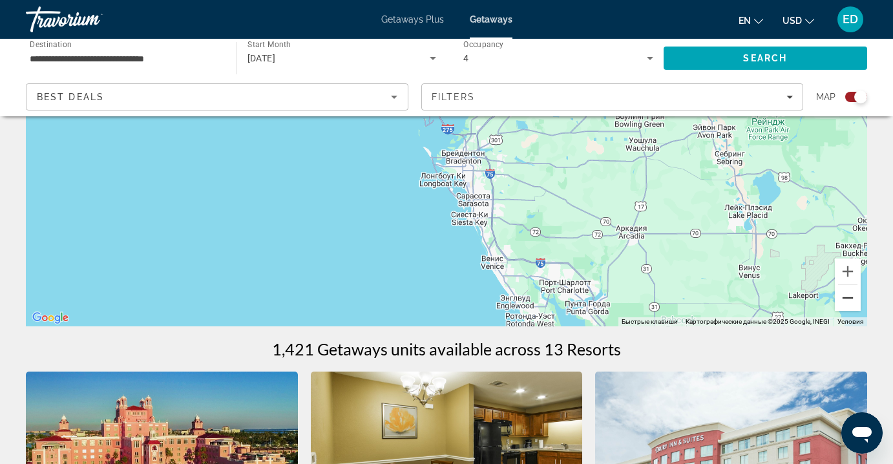
click at [855, 302] on button "Уменьшить" at bounding box center [848, 298] width 26 height 26
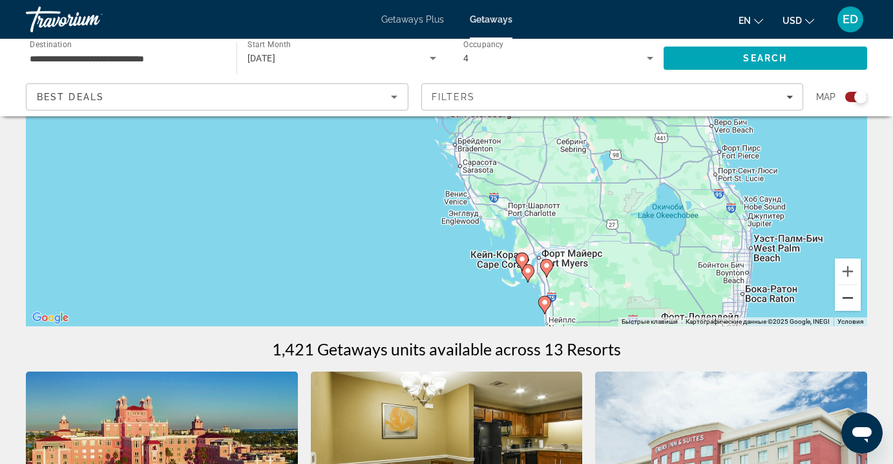
click at [855, 302] on button "Уменьшить" at bounding box center [848, 298] width 26 height 26
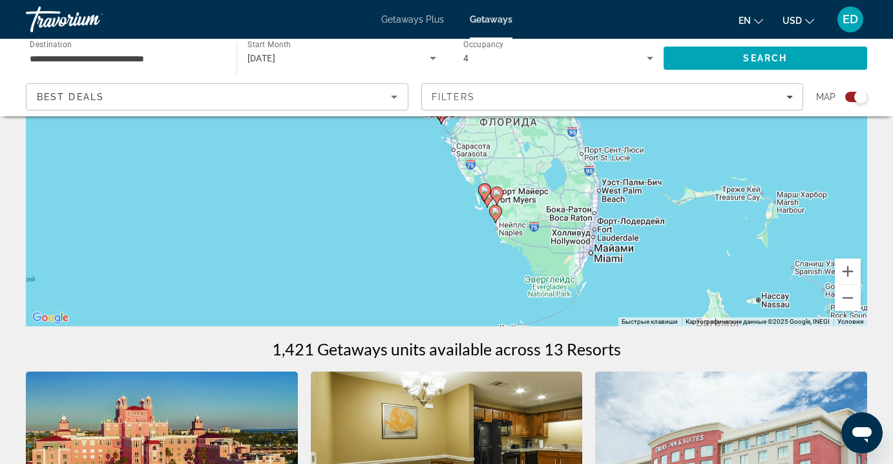
click at [494, 216] on icon "Main content" at bounding box center [496, 213] width 12 height 17
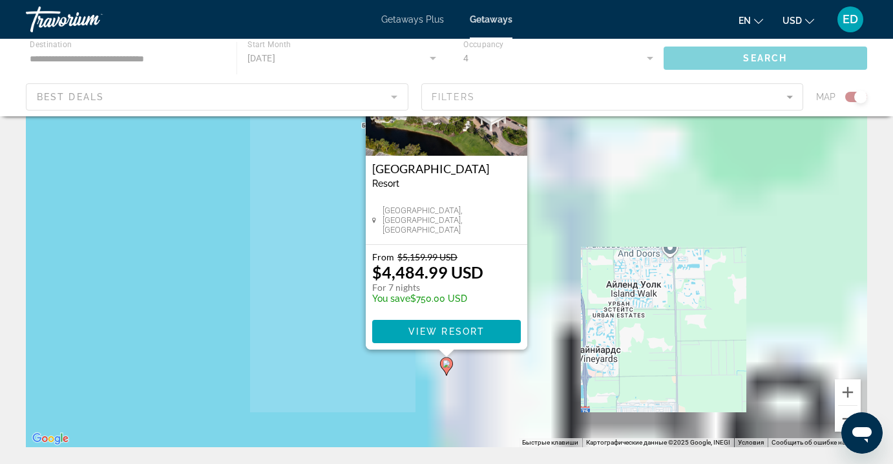
scroll to position [0, 0]
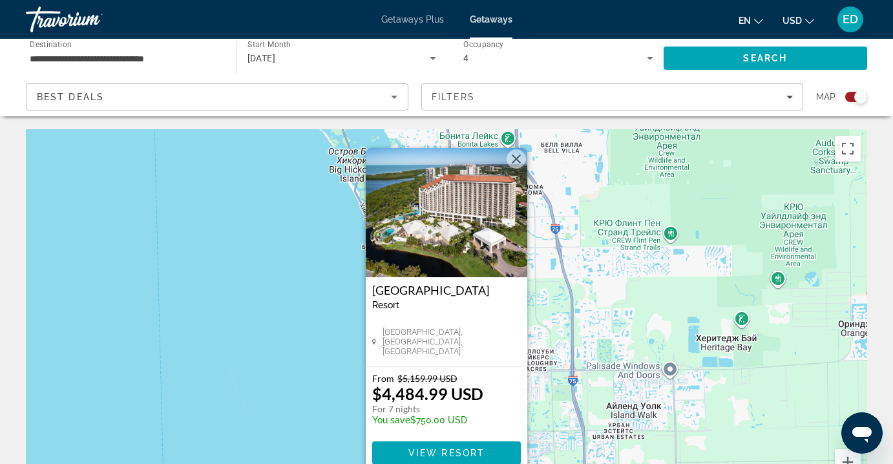
click at [516, 158] on button "Закрыть" at bounding box center [515, 158] width 19 height 19
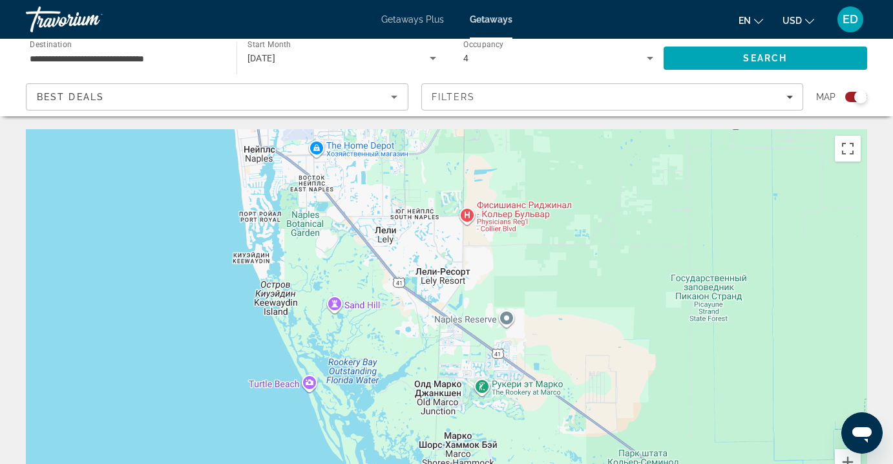
drag, startPoint x: 541, startPoint y: 432, endPoint x: 327, endPoint y: -72, distance: 547.6
click at [327, 0] on html "**********" at bounding box center [446, 232] width 893 height 464
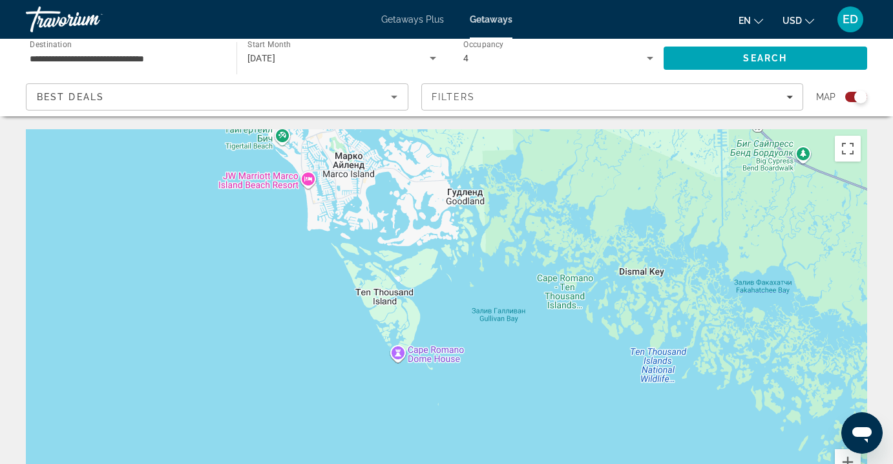
drag, startPoint x: 366, startPoint y: 335, endPoint x: 286, endPoint y: -67, distance: 409.7
click at [286, 0] on html "**********" at bounding box center [446, 232] width 893 height 464
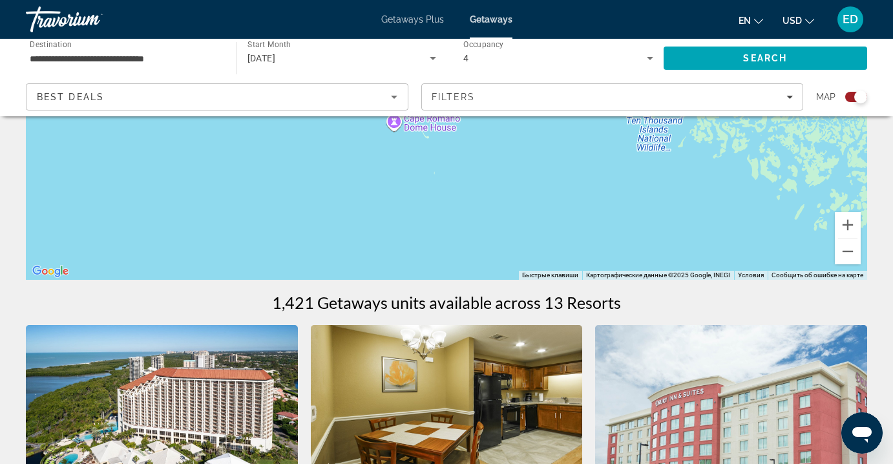
scroll to position [233, 0]
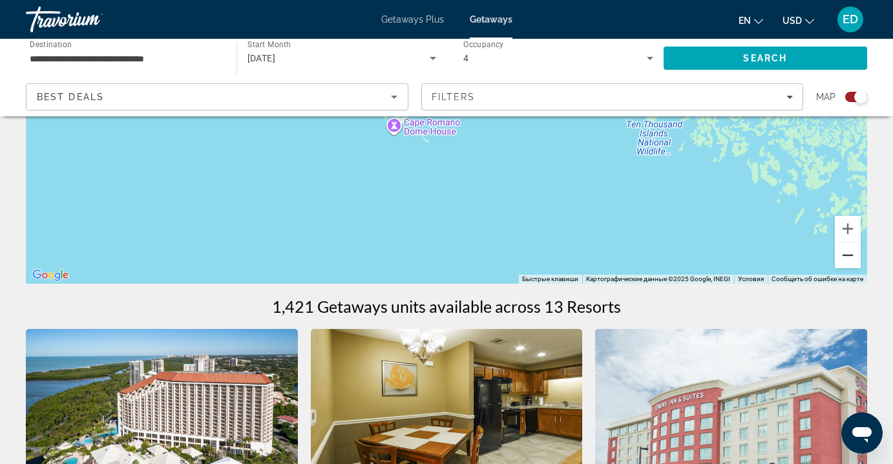
click at [849, 257] on button "Уменьшить" at bounding box center [848, 255] width 26 height 26
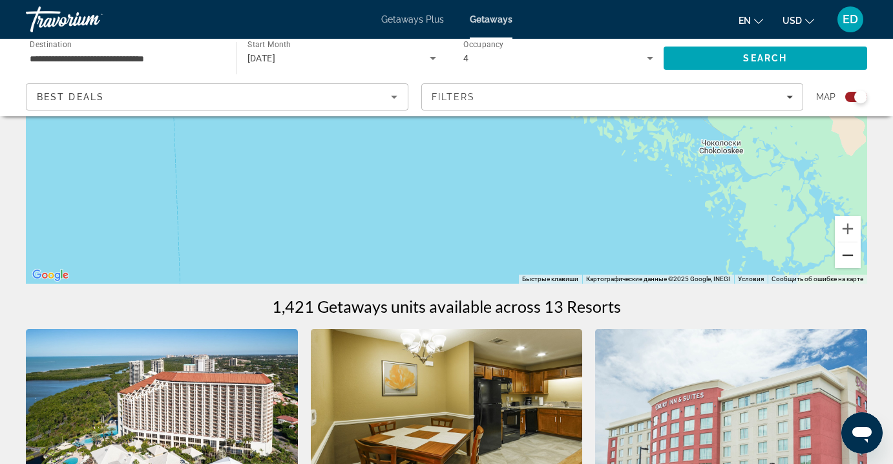
click at [849, 257] on button "Уменьшить" at bounding box center [848, 255] width 26 height 26
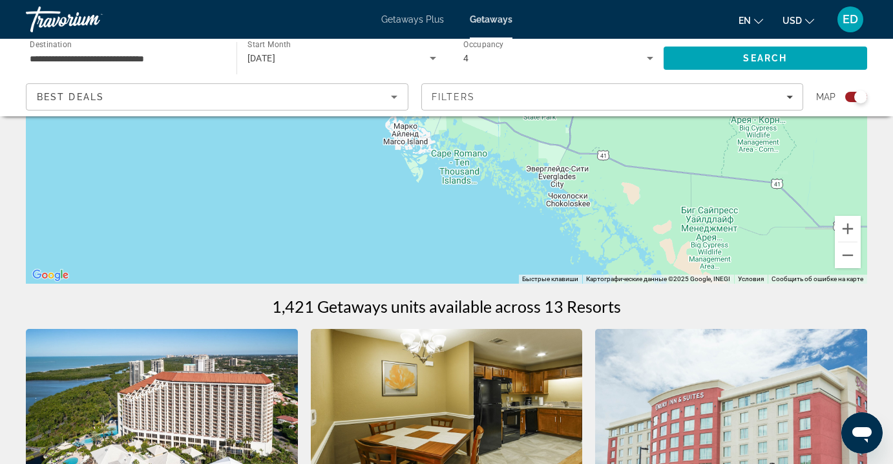
drag, startPoint x: 641, startPoint y: 222, endPoint x: 626, endPoint y: 307, distance: 86.7
click at [847, 249] on button "Уменьшить" at bounding box center [848, 255] width 26 height 26
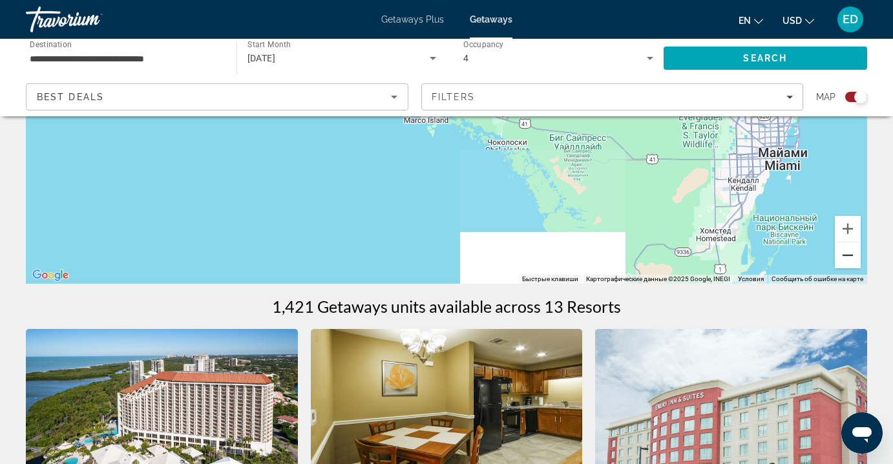
click at [847, 249] on button "Уменьшить" at bounding box center [848, 255] width 26 height 26
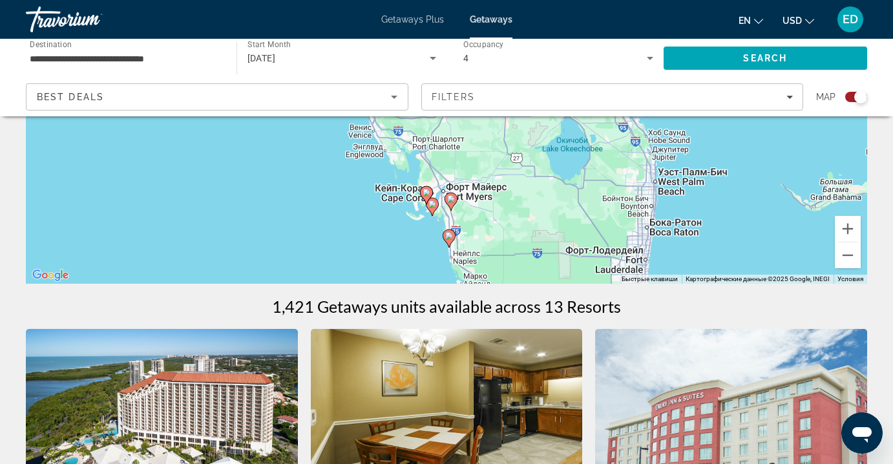
drag, startPoint x: 397, startPoint y: 170, endPoint x: 422, endPoint y: 354, distance: 185.7
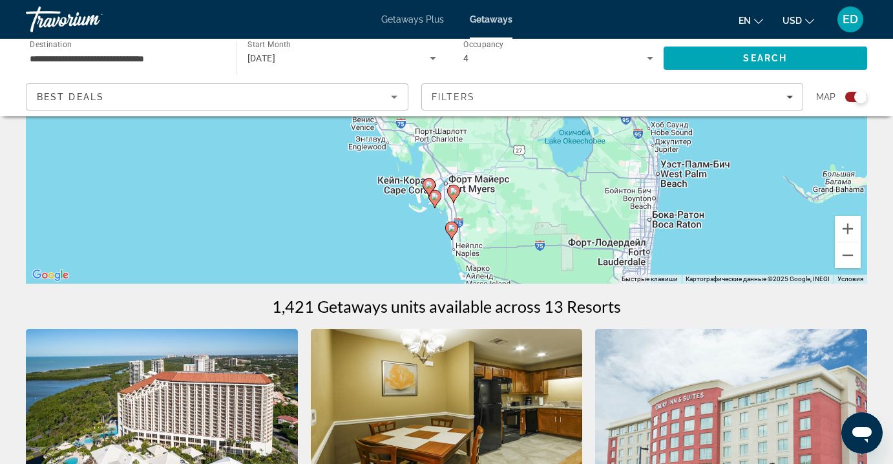
click at [427, 182] on image "Main content" at bounding box center [429, 185] width 8 height 8
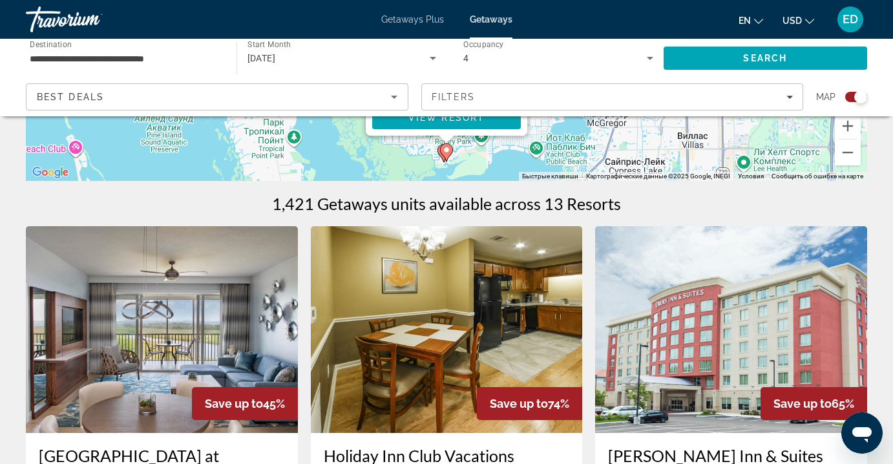
scroll to position [354, 0]
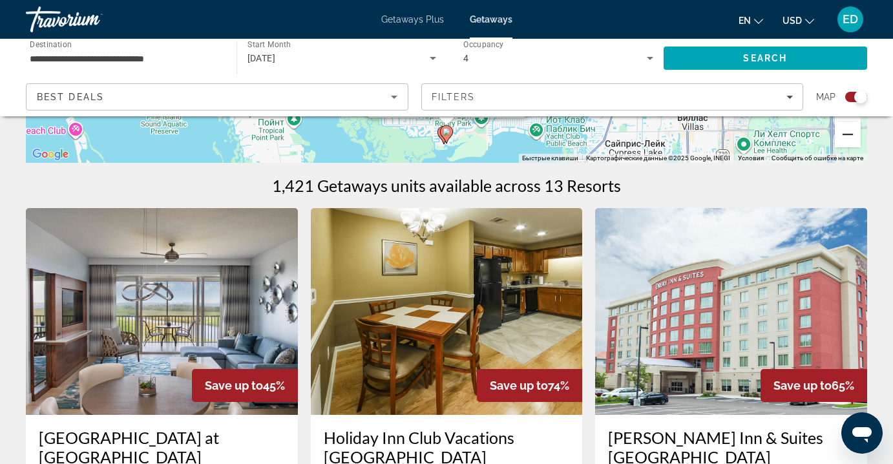
click at [857, 138] on button "Уменьшить" at bounding box center [848, 134] width 26 height 26
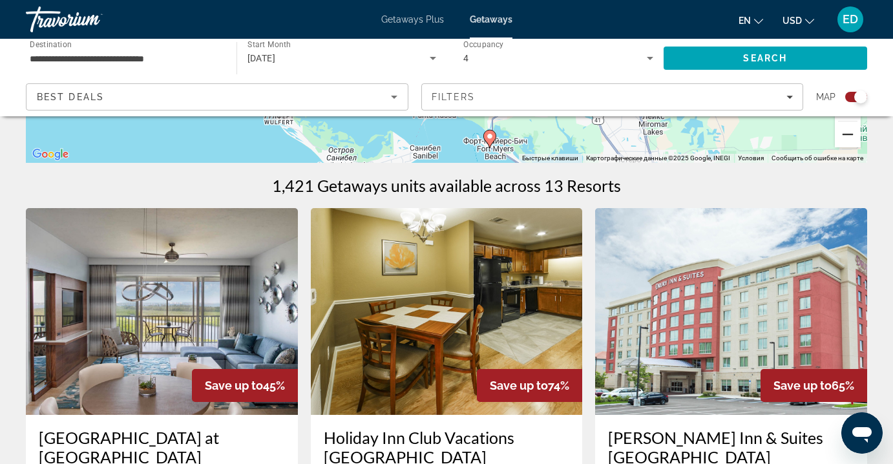
click at [857, 138] on button "Уменьшить" at bounding box center [848, 134] width 26 height 26
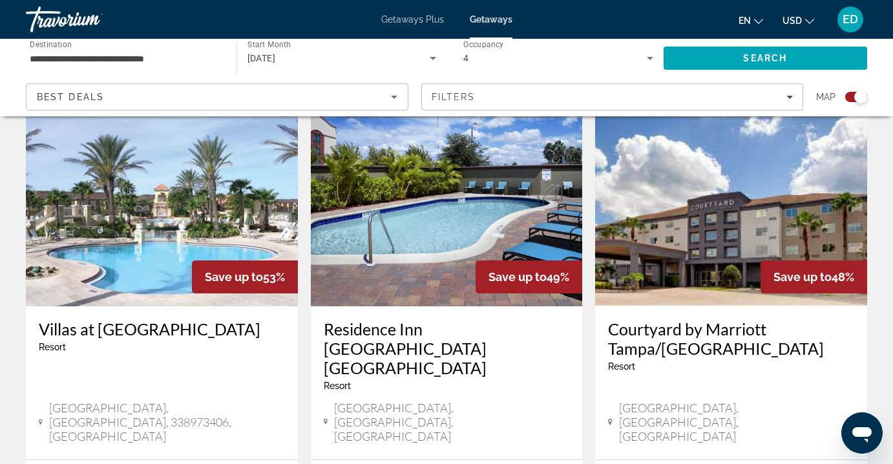
scroll to position [853, 0]
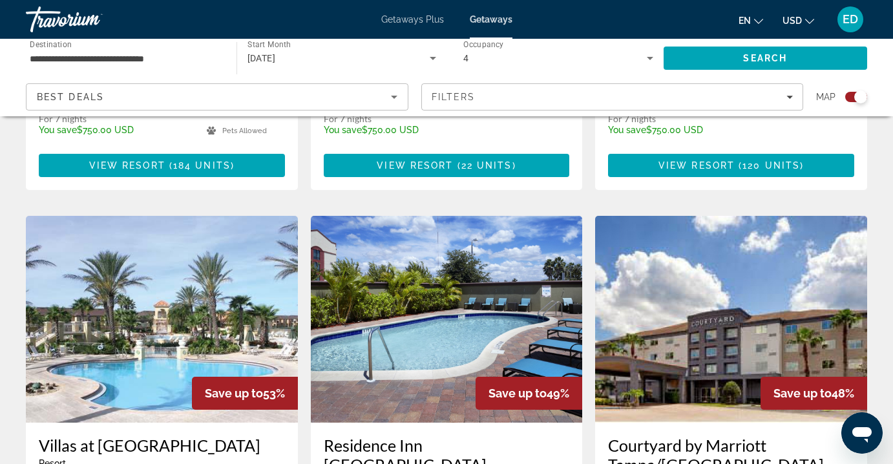
click at [188, 261] on img "Main content" at bounding box center [162, 319] width 272 height 207
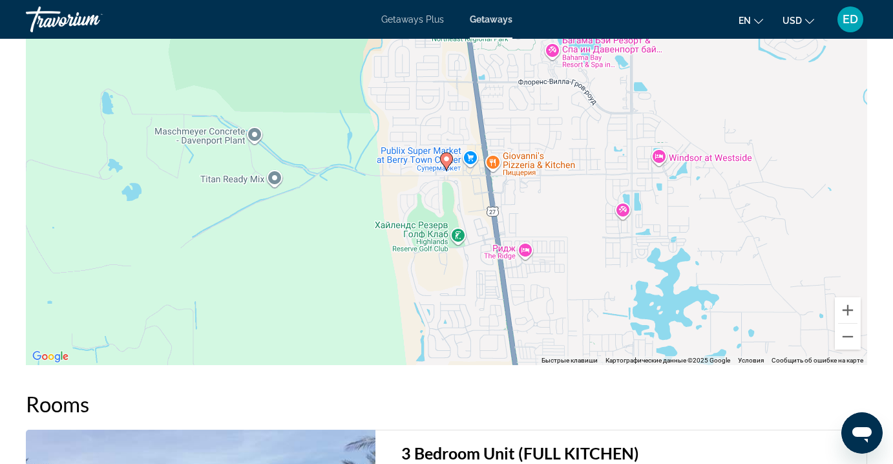
scroll to position [1859, 0]
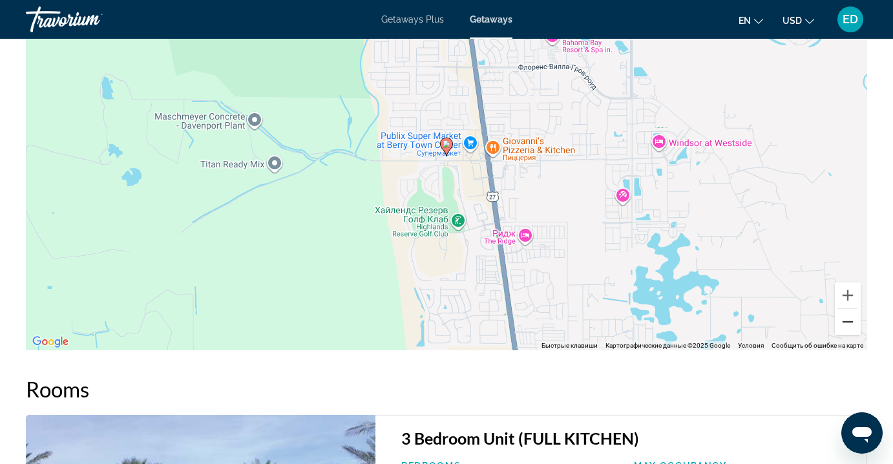
click at [846, 322] on button "Уменьшить" at bounding box center [848, 322] width 26 height 26
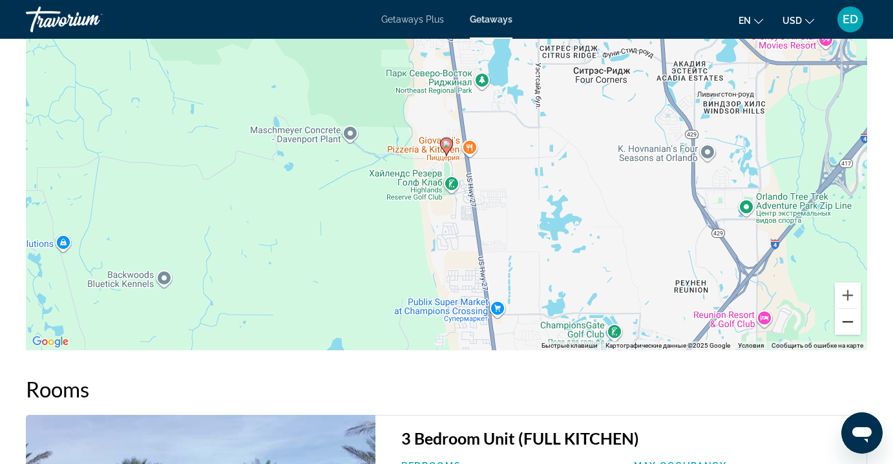
click at [846, 322] on button "Уменьшить" at bounding box center [848, 322] width 26 height 26
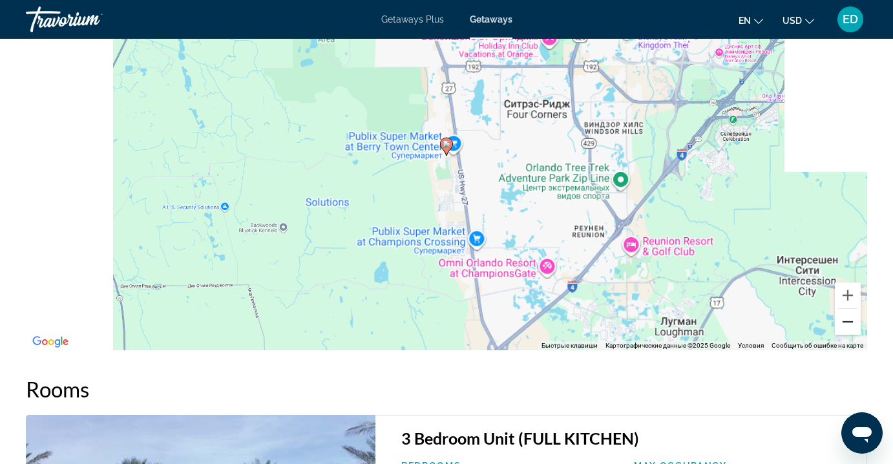
click at [846, 322] on button "Уменьшить" at bounding box center [848, 322] width 26 height 26
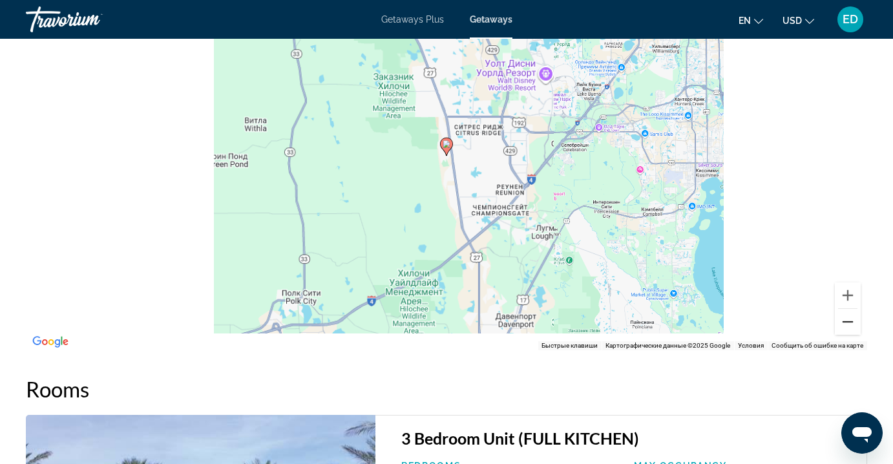
click at [846, 322] on button "Уменьшить" at bounding box center [848, 322] width 26 height 26
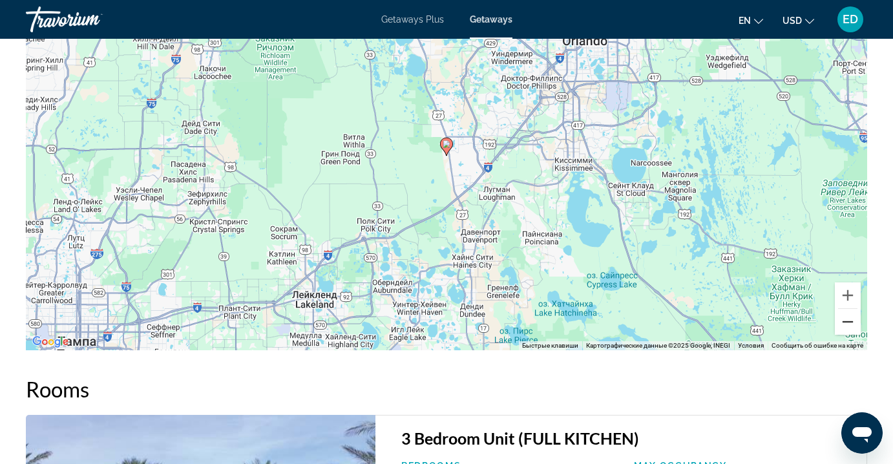
click at [846, 322] on button "Уменьшить" at bounding box center [848, 322] width 26 height 26
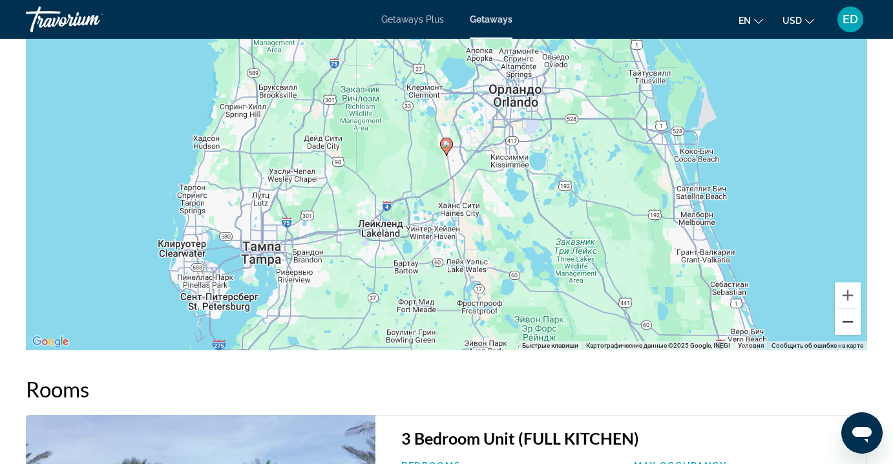
click at [846, 322] on button "Уменьшить" at bounding box center [848, 322] width 26 height 26
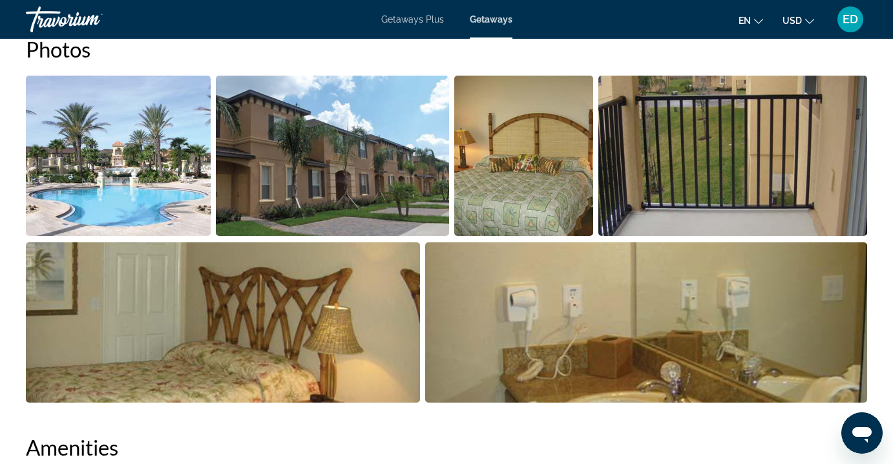
scroll to position [0, 0]
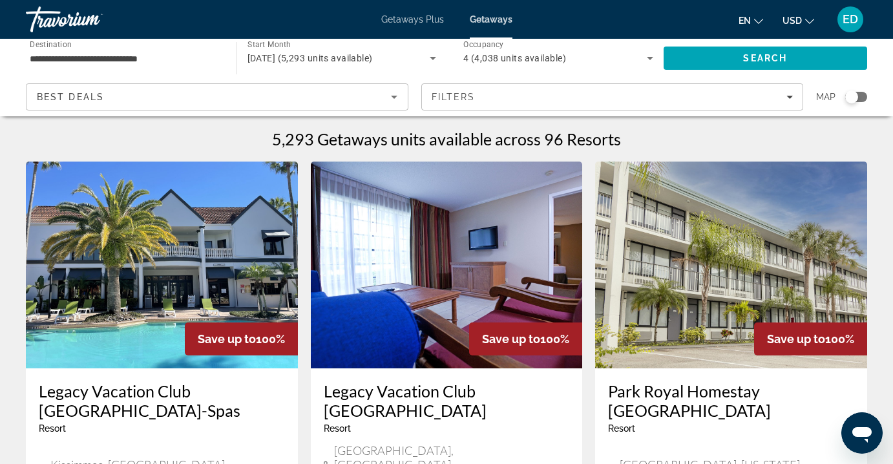
click at [862, 96] on div "Search widget" at bounding box center [856, 97] width 22 height 10
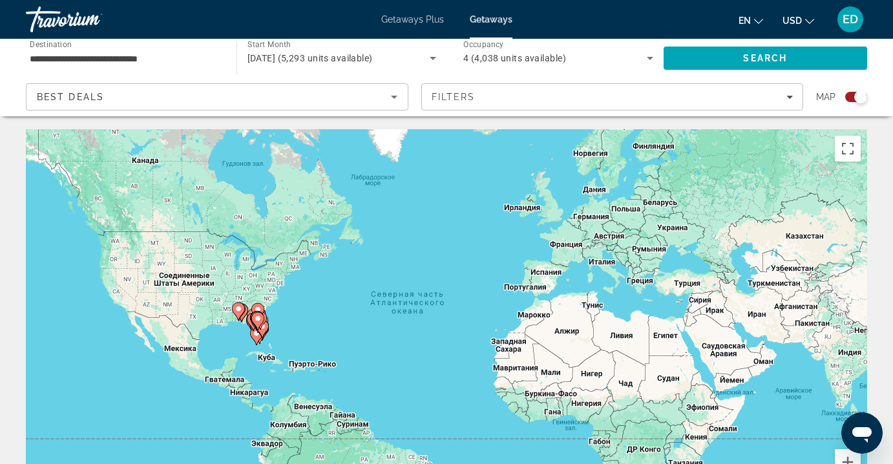
click at [252, 324] on gmp-advanced-marker "Main content" at bounding box center [257, 320] width 13 height 19
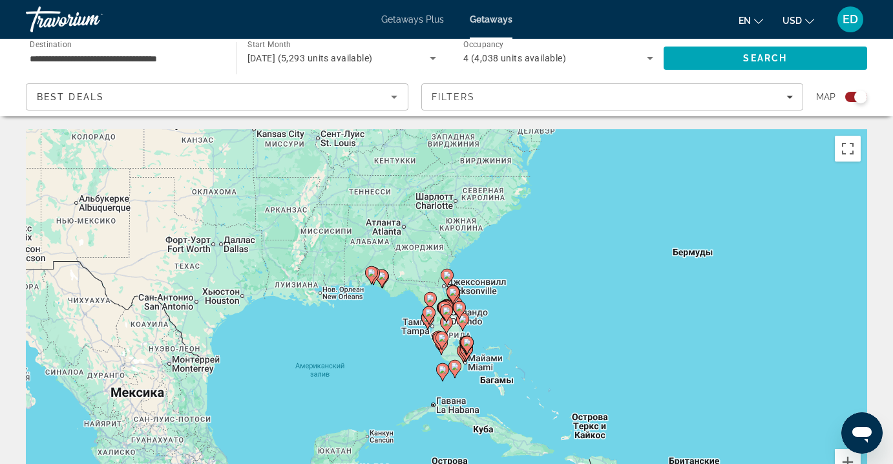
click at [477, 321] on div "Чтобы активировать перетаскивание с помощью клавиатуры, нажмите Alt + Ввод. Пос…" at bounding box center [446, 323] width 841 height 388
click at [459, 322] on icon "Main content" at bounding box center [463, 321] width 12 height 17
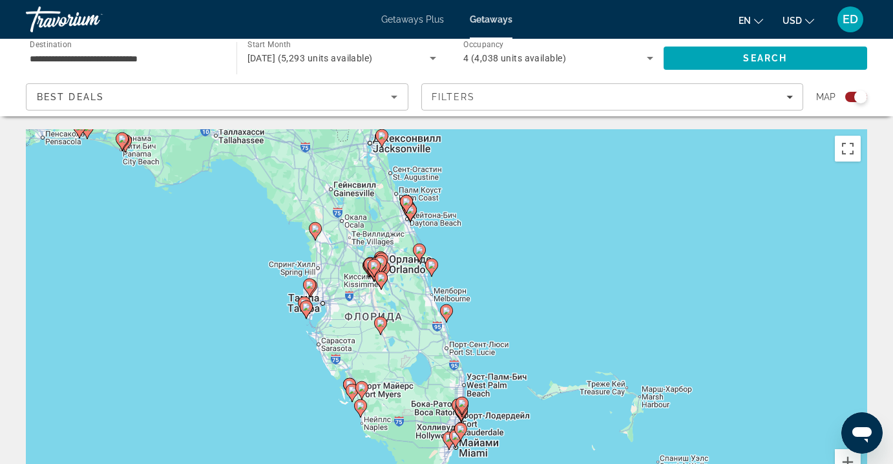
click at [443, 375] on div "Для навигации используйте клавиши со стрелками. Чтобы активировать перетаскиван…" at bounding box center [446, 323] width 841 height 388
click at [486, 329] on div "Чтобы активировать перетаскивание с помощью клавиатуры, нажмите Alt + Ввод. Пос…" at bounding box center [446, 323] width 841 height 388
click at [458, 435] on icon "Main content" at bounding box center [460, 431] width 13 height 18
type input "**********"
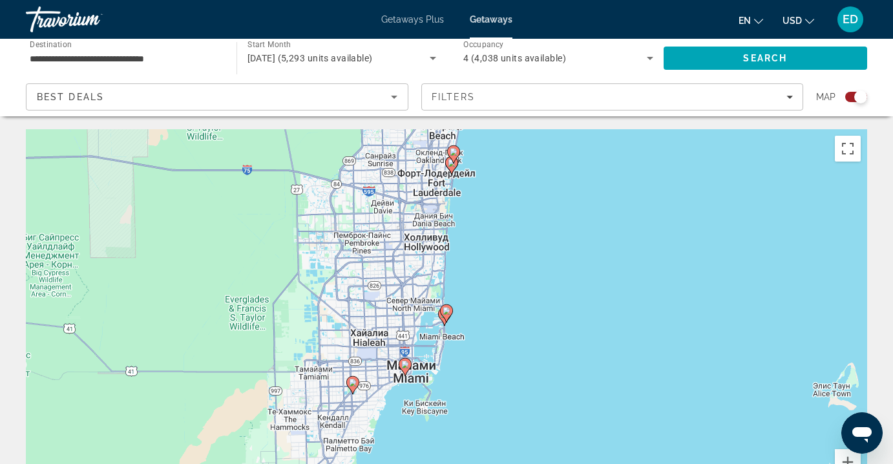
click at [451, 171] on icon "Main content" at bounding box center [452, 165] width 12 height 17
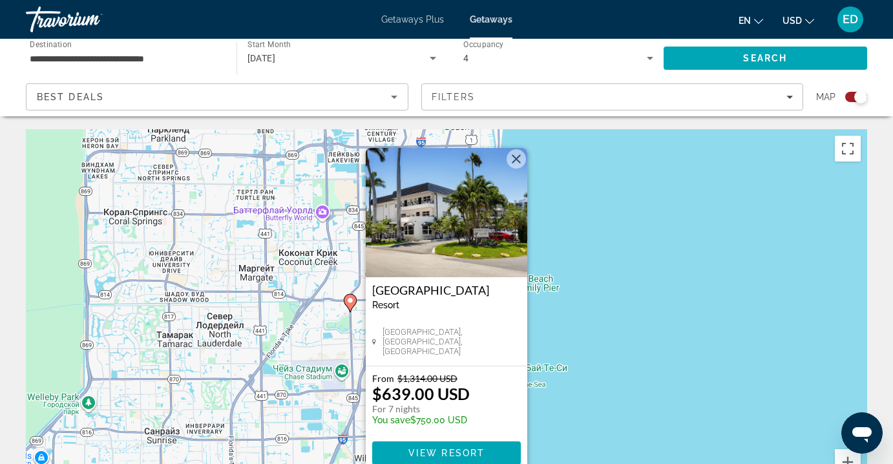
click at [514, 157] on button "Закрыть" at bounding box center [515, 158] width 19 height 19
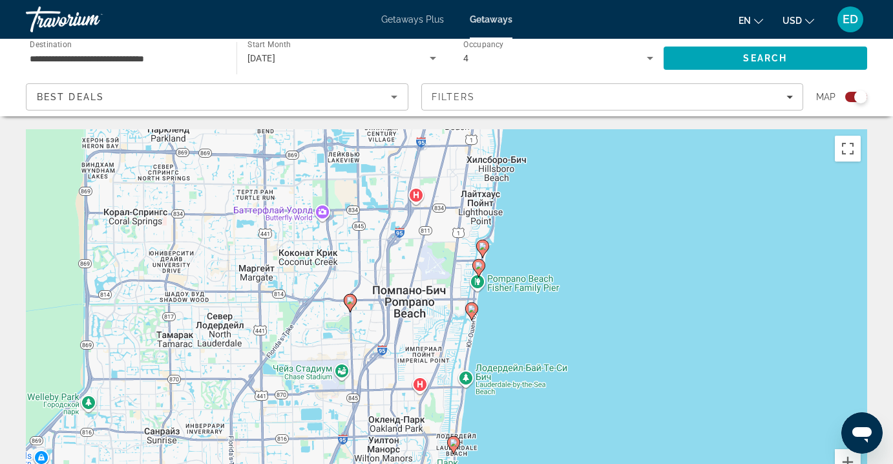
click at [472, 313] on icon "Main content" at bounding box center [472, 311] width 12 height 17
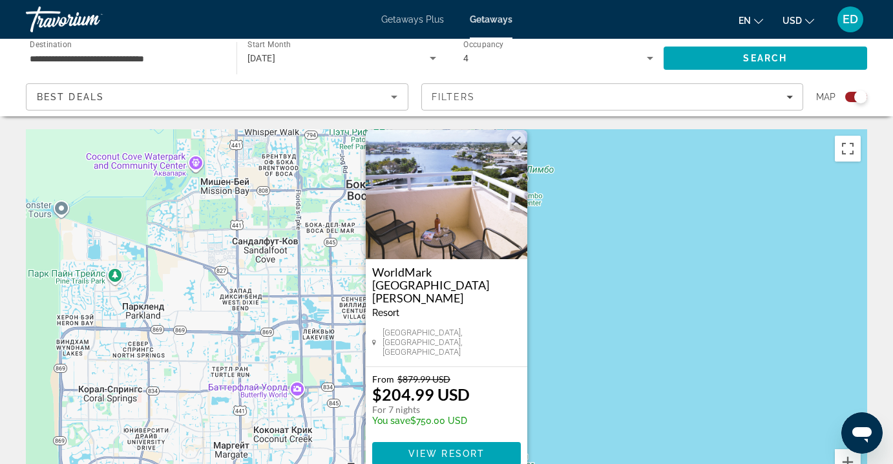
click at [517, 151] on button "Закрыть" at bounding box center [515, 140] width 19 height 19
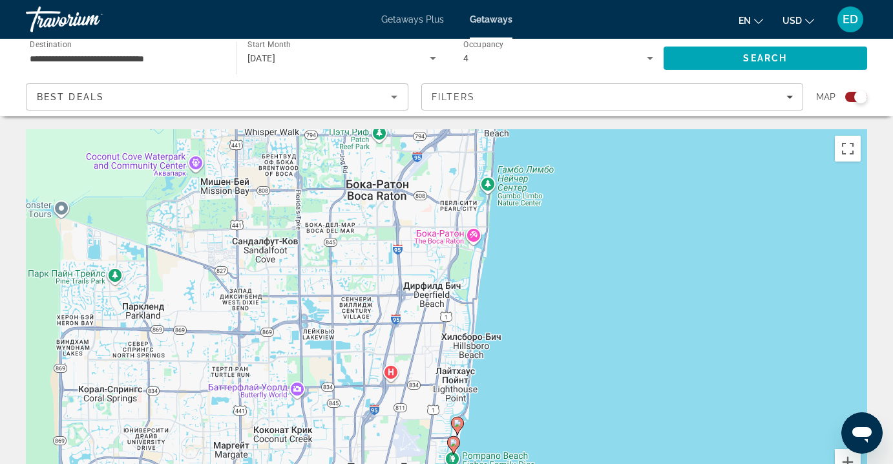
click at [459, 420] on image "Main content" at bounding box center [457, 423] width 8 height 8
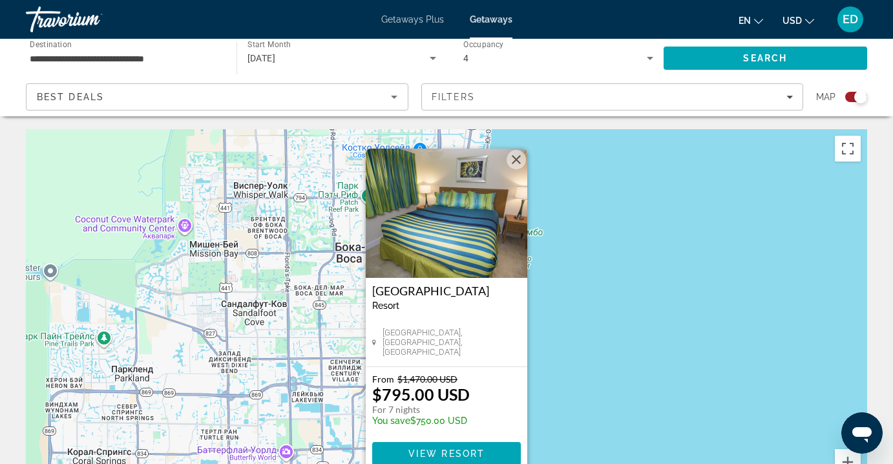
click at [516, 160] on button "Закрыть" at bounding box center [515, 159] width 19 height 19
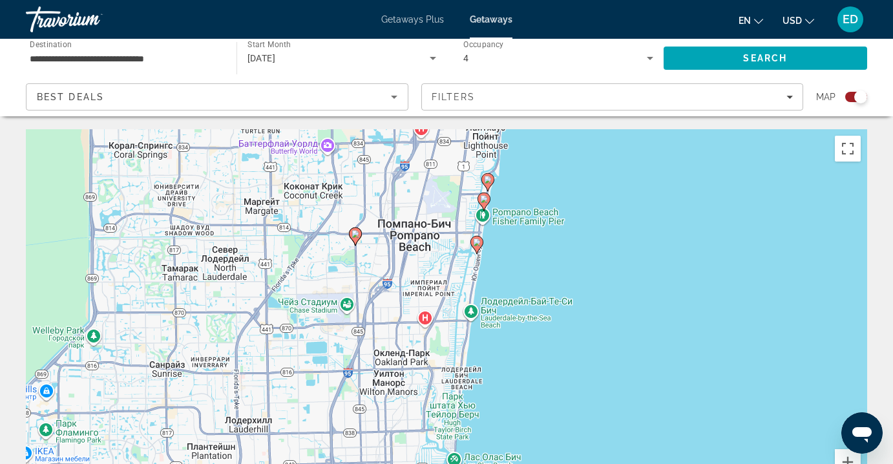
drag, startPoint x: 510, startPoint y: 362, endPoint x: 551, endPoint y: 41, distance: 323.6
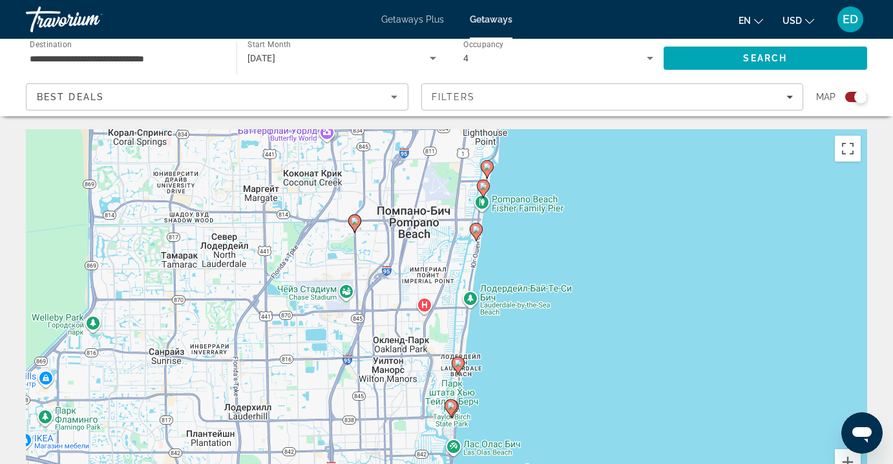
click at [483, 187] on image "Main content" at bounding box center [483, 186] width 8 height 8
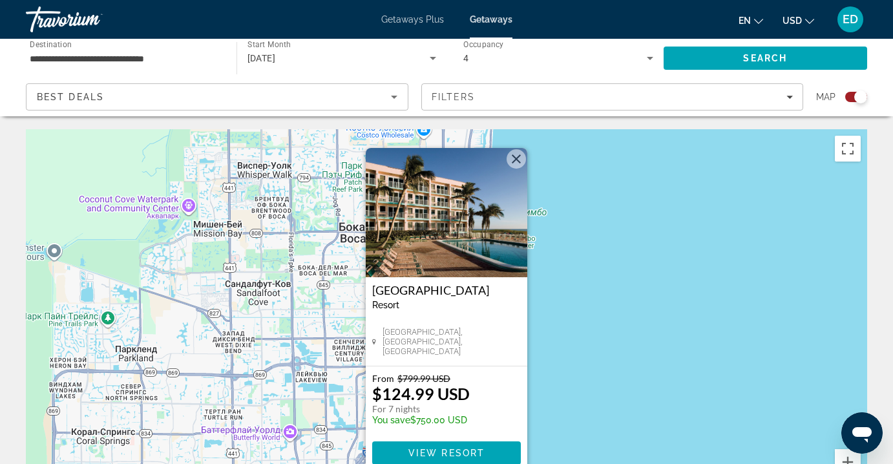
click at [516, 160] on button "Закрыть" at bounding box center [515, 158] width 19 height 19
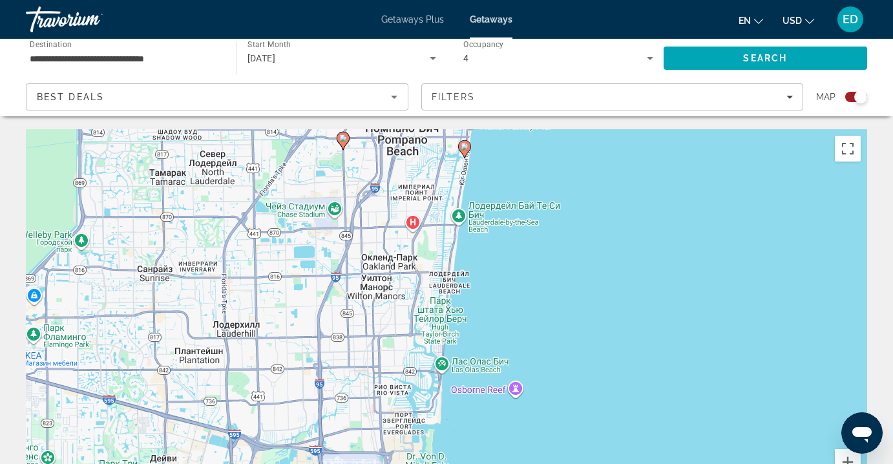
drag, startPoint x: 509, startPoint y: 409, endPoint x: 535, endPoint y: 17, distance: 393.0
click at [535, 17] on div "**********" at bounding box center [446, 232] width 893 height 464
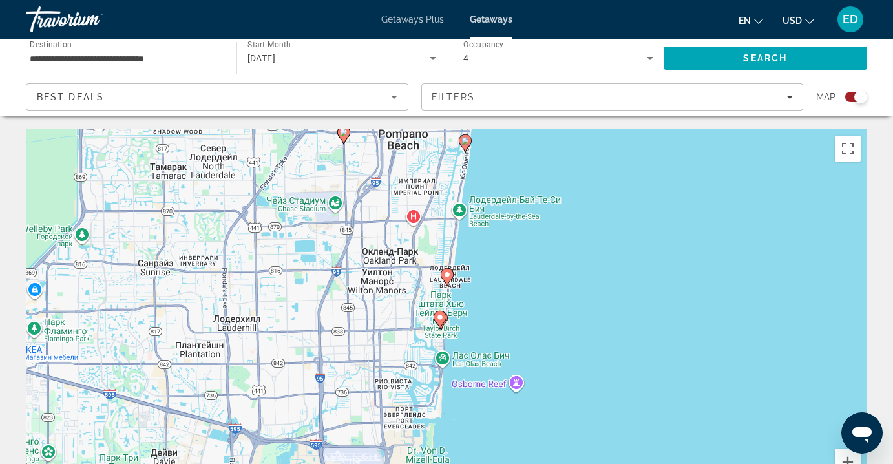
click at [443, 320] on image "Main content" at bounding box center [440, 317] width 8 height 8
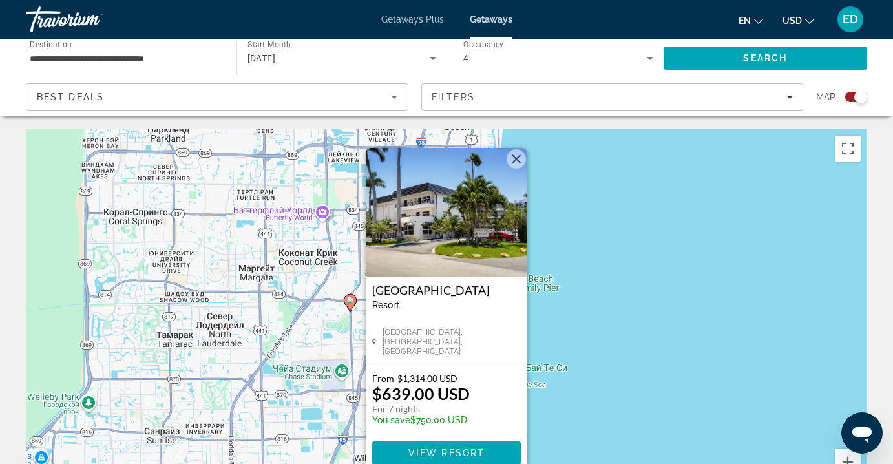
click at [517, 154] on button "Закрыть" at bounding box center [515, 158] width 19 height 19
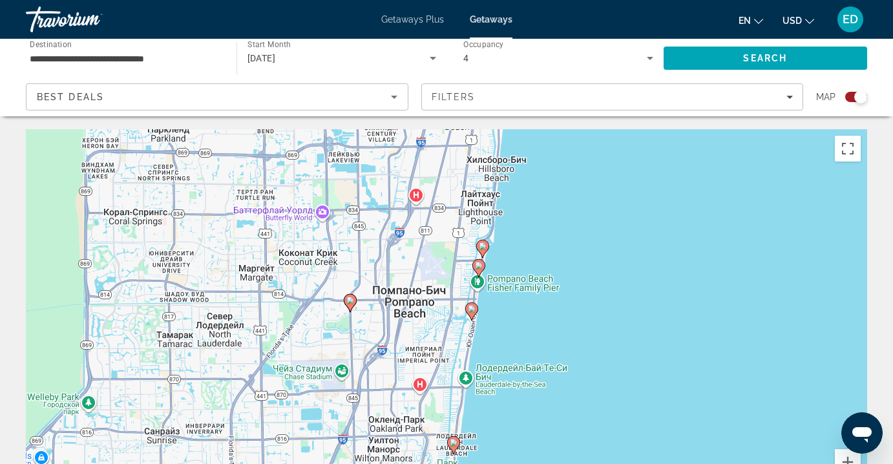
click at [472, 314] on icon "Main content" at bounding box center [472, 311] width 12 height 17
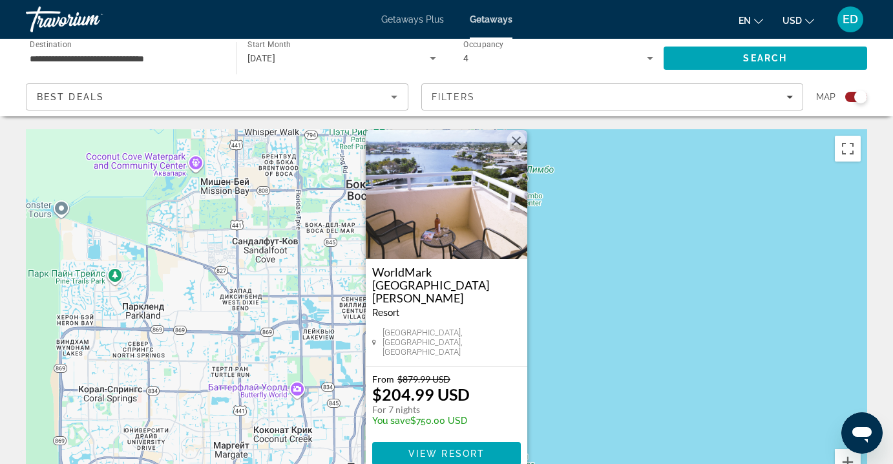
click at [516, 151] on button "Закрыть" at bounding box center [515, 140] width 19 height 19
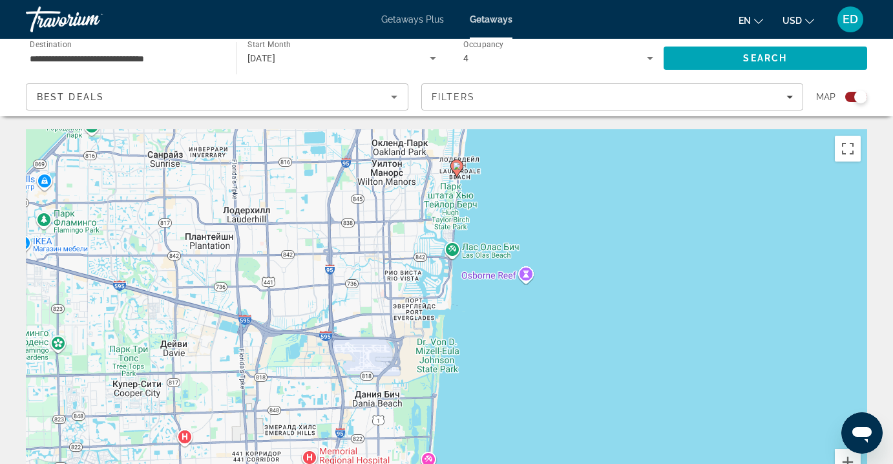
drag, startPoint x: 487, startPoint y: 399, endPoint x: 516, endPoint y: -56, distance: 455.7
click at [516, 0] on html "**********" at bounding box center [446, 232] width 893 height 464
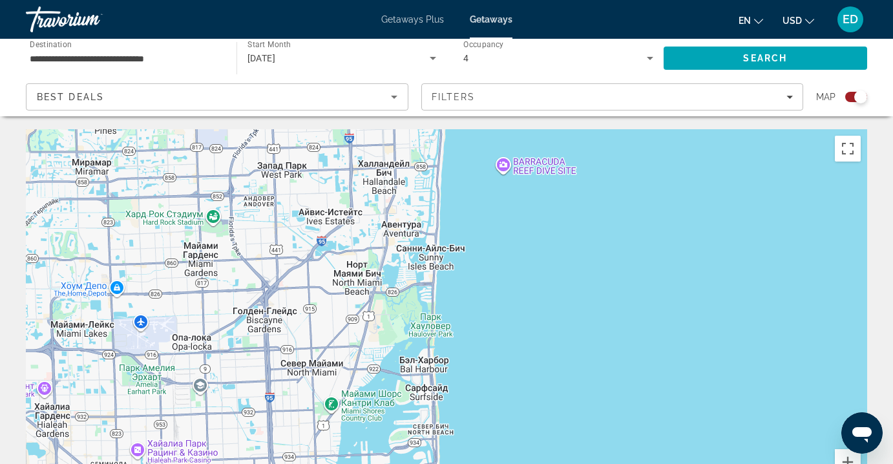
drag, startPoint x: 452, startPoint y: 413, endPoint x: 466, endPoint y: 40, distance: 373.0
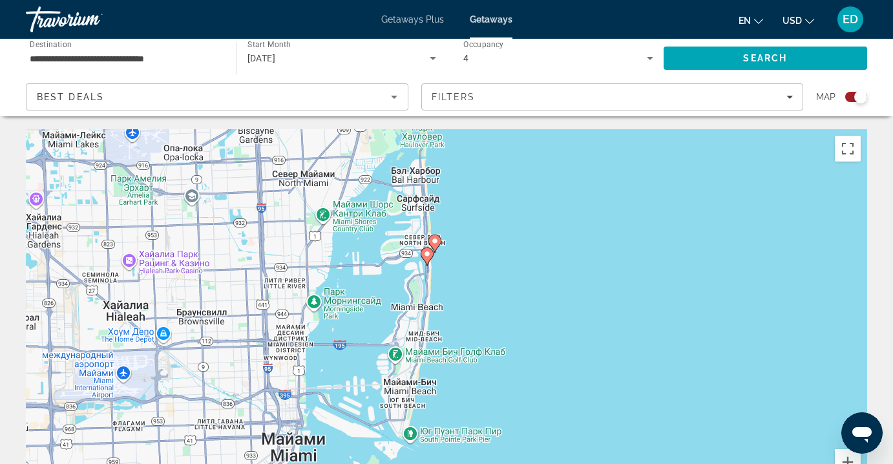
drag, startPoint x: 447, startPoint y: 359, endPoint x: 439, endPoint y: 163, distance: 195.9
click at [439, 163] on div "Чтобы активировать перетаскивание с помощью клавиатуры, нажмите Alt + Ввод. Пос…" at bounding box center [446, 323] width 841 height 388
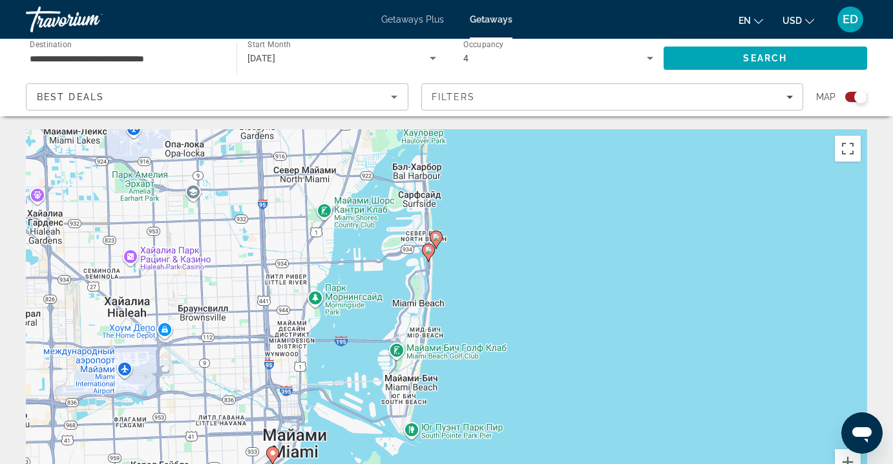
click at [437, 236] on image "Main content" at bounding box center [436, 237] width 8 height 8
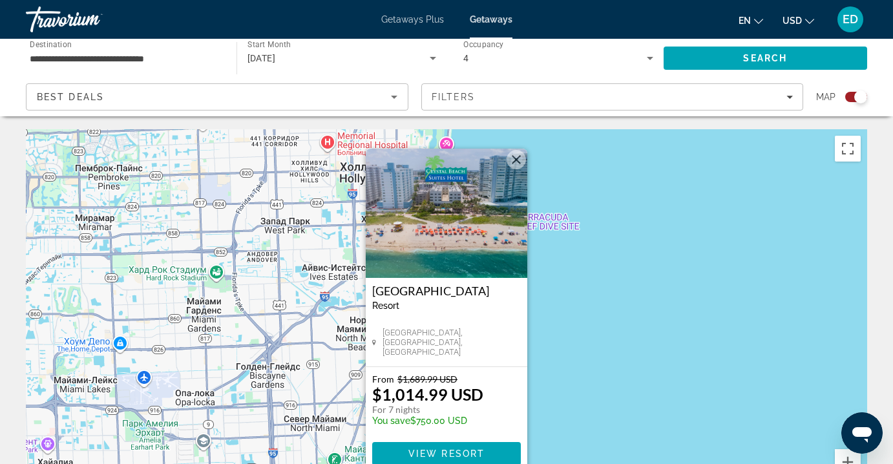
click at [516, 161] on button "Закрыть" at bounding box center [515, 159] width 19 height 19
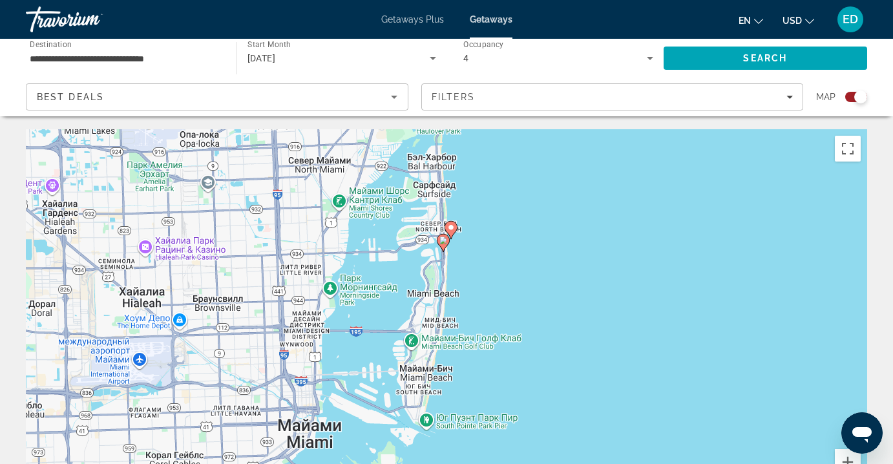
drag, startPoint x: 459, startPoint y: 422, endPoint x: 464, endPoint y: 161, distance: 261.0
click at [464, 161] on div "Чтобы активировать перетаскивание с помощью клавиатуры, нажмите Alt + Ввод. Пос…" at bounding box center [446, 323] width 841 height 388
click at [444, 247] on icon "Main content" at bounding box center [443, 242] width 12 height 17
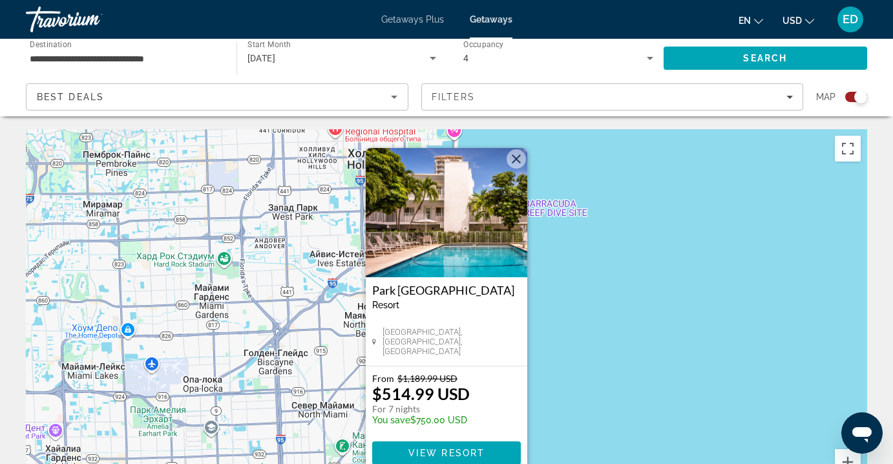
click at [473, 238] on img "Main content" at bounding box center [446, 212] width 161 height 129
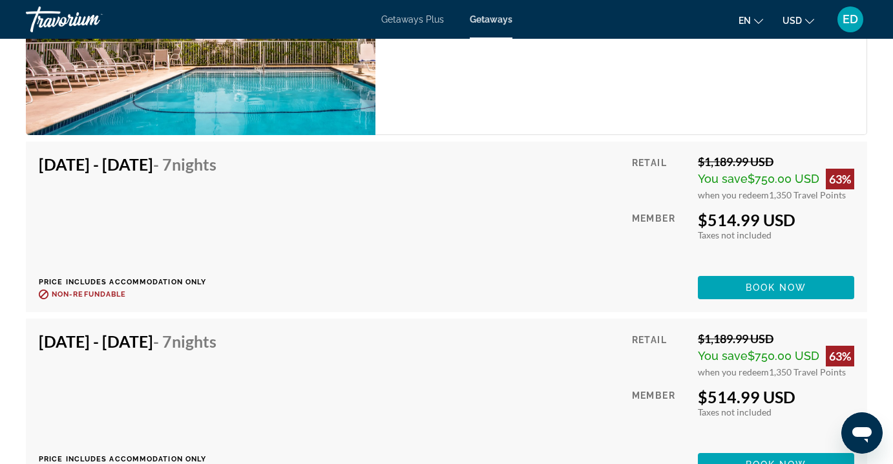
scroll to position [2186, 0]
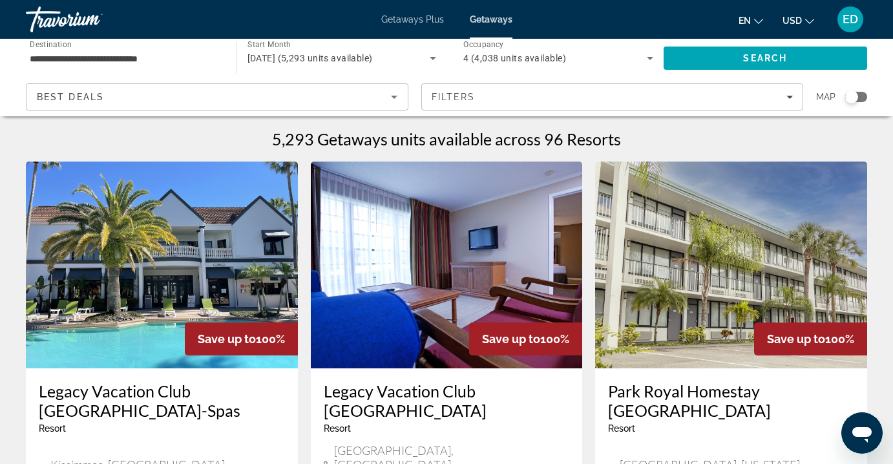
click at [863, 95] on div "Search widget" at bounding box center [856, 97] width 22 height 10
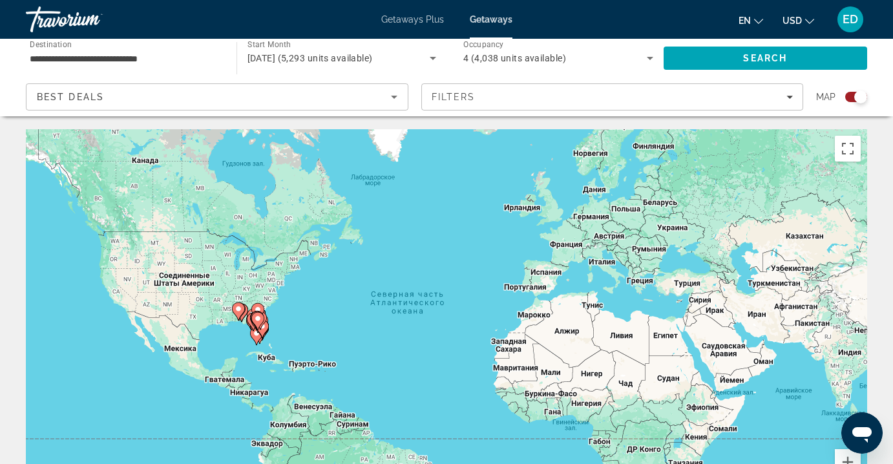
click at [258, 325] on icon "Main content" at bounding box center [258, 321] width 12 height 17
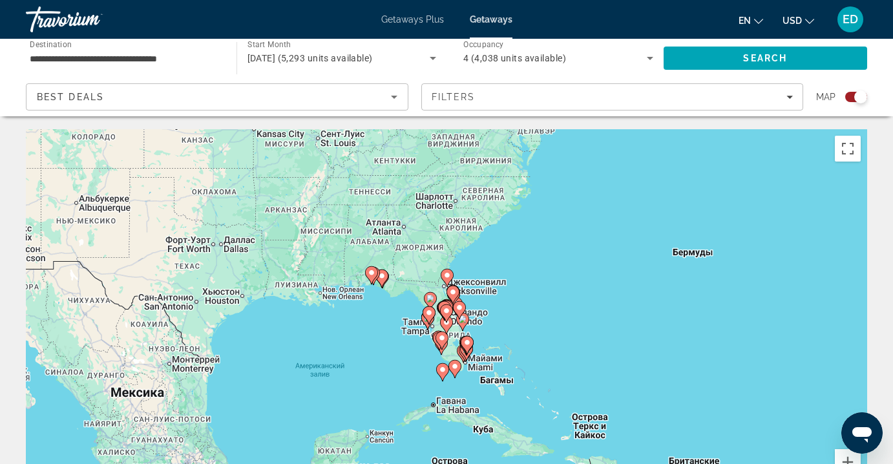
click at [457, 348] on icon "Main content" at bounding box center [463, 353] width 13 height 18
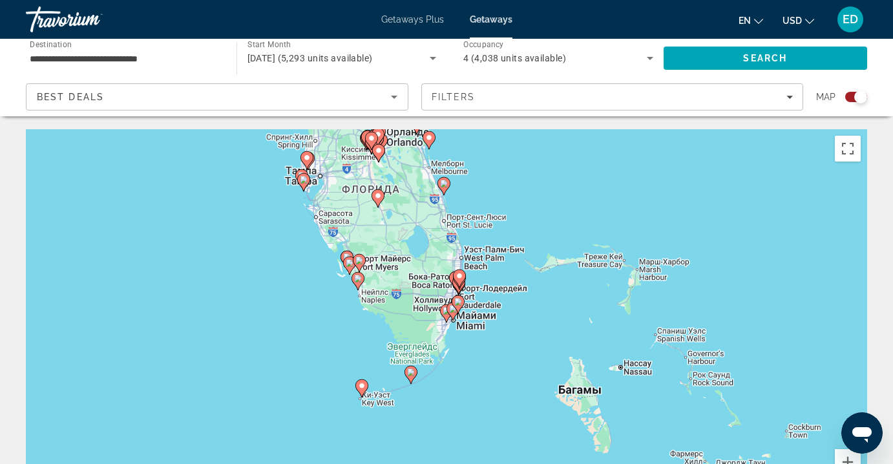
click at [458, 306] on icon "Main content" at bounding box center [458, 304] width 12 height 17
type input "**********"
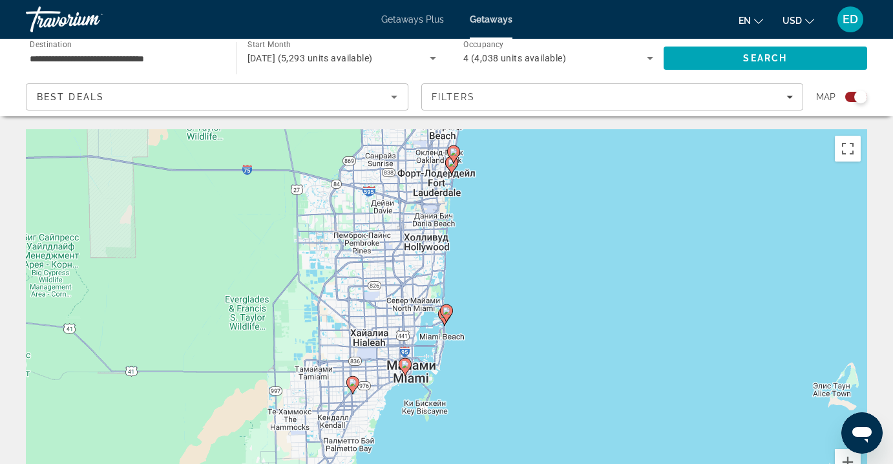
click at [475, 309] on div "Для навигации используйте клавиши со стрелками. Чтобы активировать перетаскиван…" at bounding box center [446, 323] width 841 height 388
click at [426, 308] on div "Чтобы активировать перетаскивание с помощью клавиатуры, нажмите Alt + Ввод. Пос…" at bounding box center [446, 323] width 841 height 388
click at [445, 320] on gmp-advanced-marker "Main content" at bounding box center [446, 313] width 13 height 19
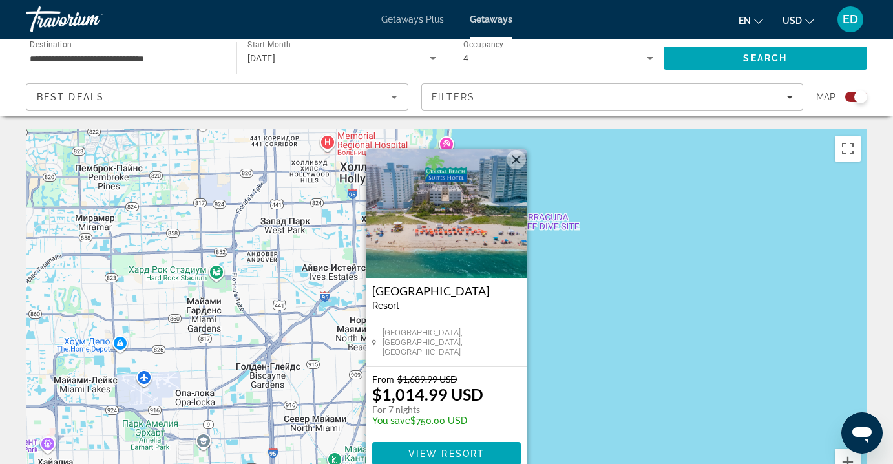
click at [421, 287] on h3 "[GEOGRAPHIC_DATA]" at bounding box center [446, 290] width 149 height 13
